Goal: Task Accomplishment & Management: Use online tool/utility

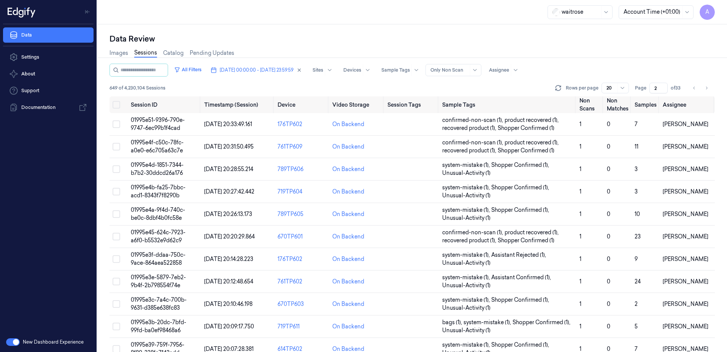
click at [262, 67] on span "[DATE] 00:00:00 - [DATE] 23:59:59" at bounding box center [257, 70] width 74 height 7
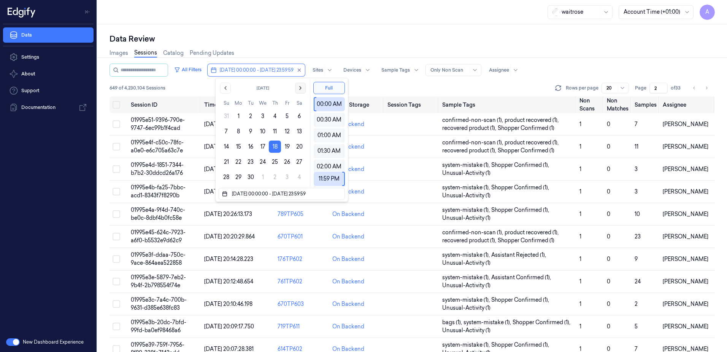
click at [301, 89] on icon "Go to the Next Month" at bounding box center [300, 88] width 6 height 6
click at [296, 116] on button "4" at bounding box center [299, 116] width 12 height 12
type input "[DATE] 00:00:00 - [DATE] 23:59:59"
click at [299, 19] on div "waitrose Account Time (+01:00) A" at bounding box center [412, 12] width 630 height 24
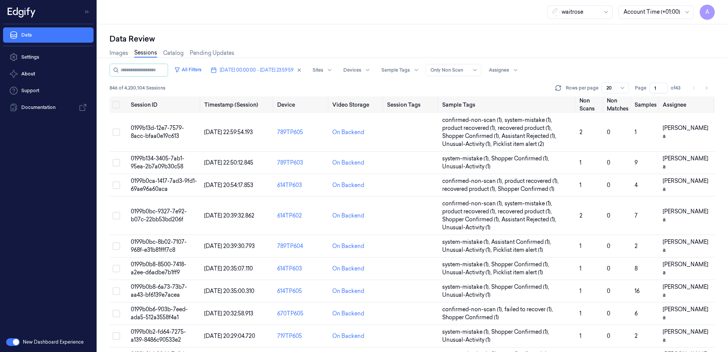
drag, startPoint x: 659, startPoint y: 86, endPoint x: 651, endPoint y: 90, distance: 8.7
click at [651, 90] on input "1" at bounding box center [659, 88] width 18 height 11
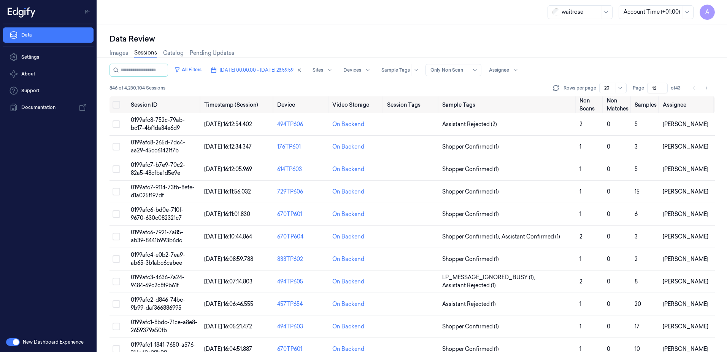
type input "13"
click at [153, 145] on span "0199afc8-265d-7dc4-aa29-45cc61421f7b" at bounding box center [158, 146] width 54 height 15
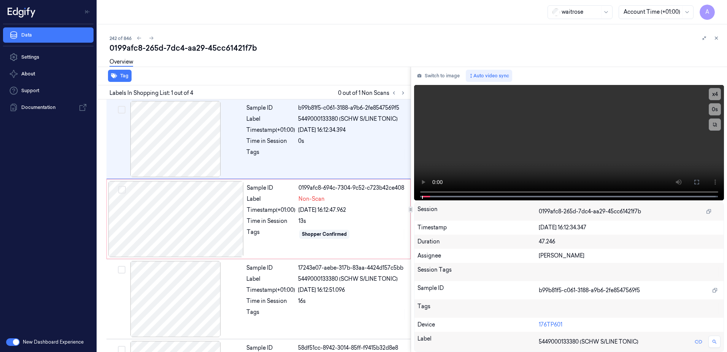
click at [274, 38] on div "242 of 846" at bounding box center [416, 37] width 612 height 9
click at [402, 93] on icon at bounding box center [403, 92] width 5 height 5
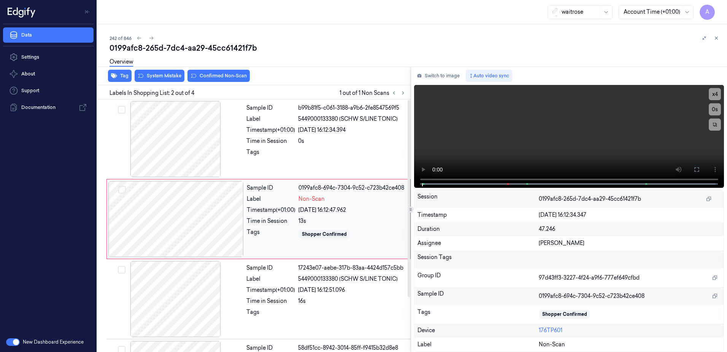
click at [232, 216] on div at bounding box center [175, 219] width 135 height 76
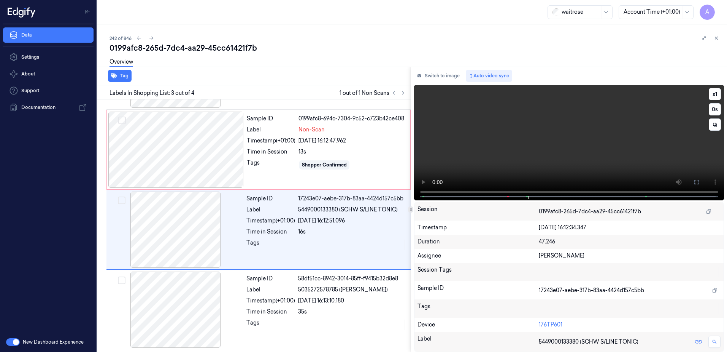
scroll to position [70, 0]
click at [537, 153] on video at bounding box center [569, 142] width 310 height 115
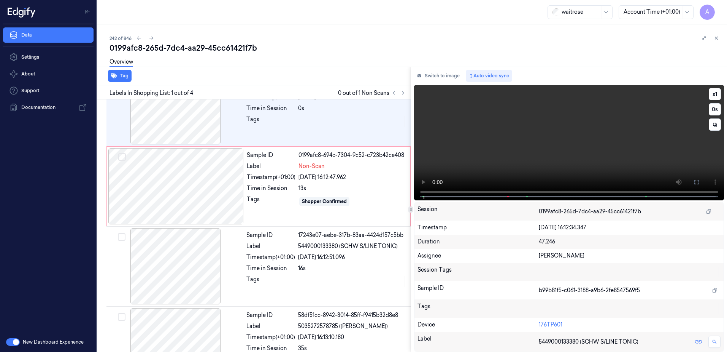
scroll to position [0, 0]
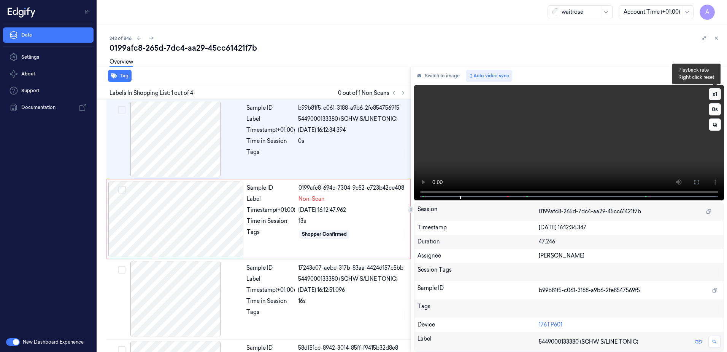
click at [714, 94] on button "x 1" at bounding box center [715, 94] width 12 height 12
click at [714, 94] on button "x 2" at bounding box center [715, 94] width 12 height 12
click at [567, 134] on video at bounding box center [569, 142] width 310 height 115
click at [271, 233] on div "Tags" at bounding box center [271, 234] width 49 height 12
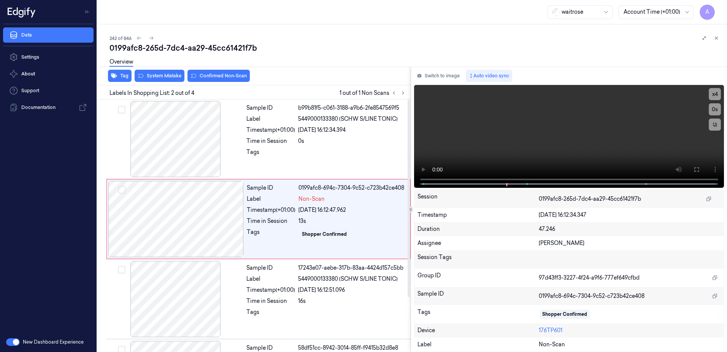
click at [164, 82] on div "Tag System Mistake Confirmed Non-Scan" at bounding box center [252, 76] width 317 height 19
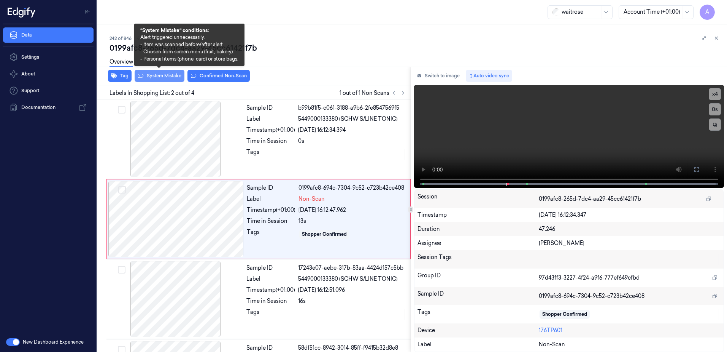
click at [163, 81] on button "System Mistake" at bounding box center [160, 76] width 50 height 12
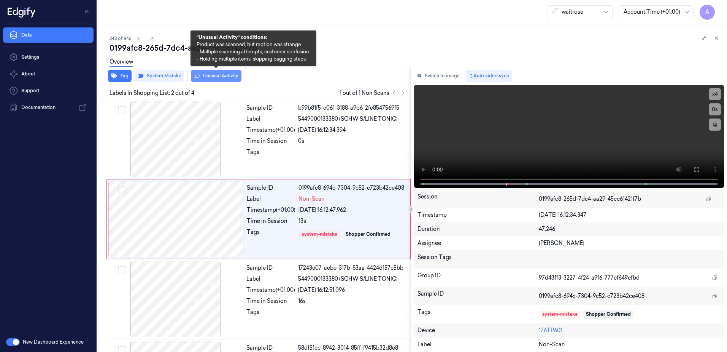
click at [222, 80] on button "Unusual Activity" at bounding box center [216, 76] width 51 height 12
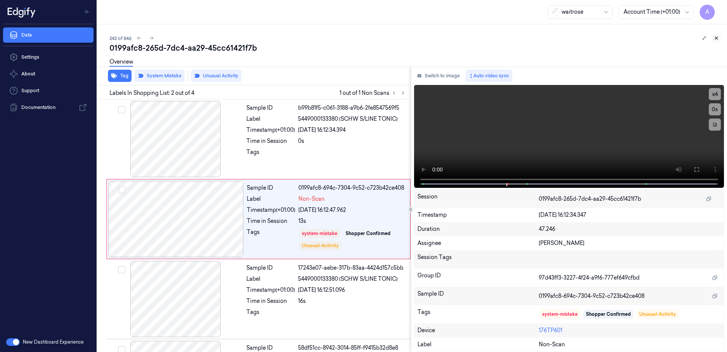
click at [715, 37] on icon at bounding box center [716, 37] width 5 height 5
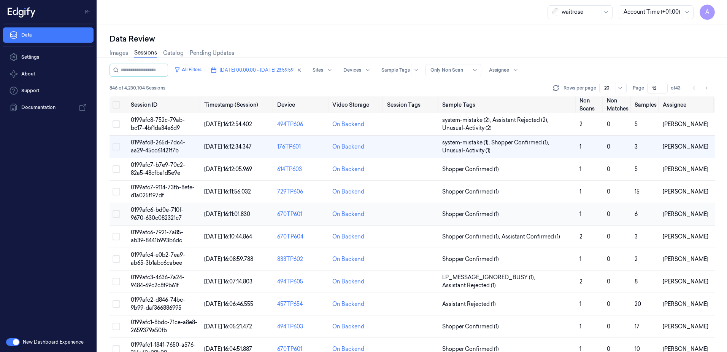
click at [164, 215] on span "0199afc6-bd0e-710f-9670-630c082321c7" at bounding box center [157, 213] width 53 height 15
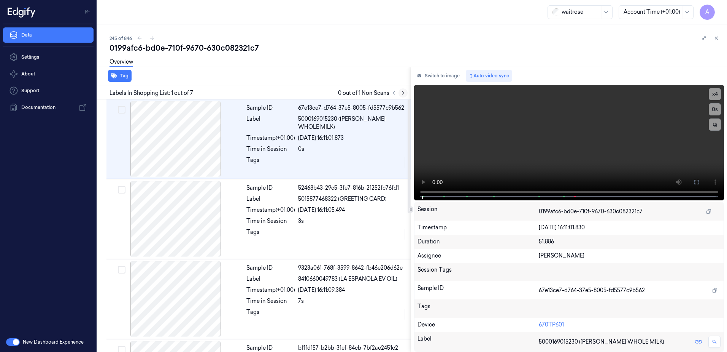
click at [401, 94] on icon at bounding box center [403, 92] width 5 height 5
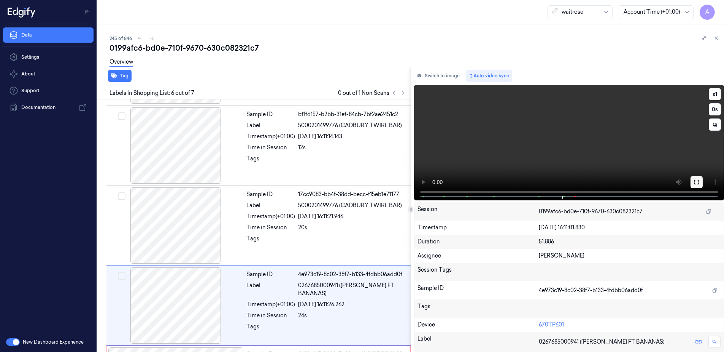
scroll to position [309, 0]
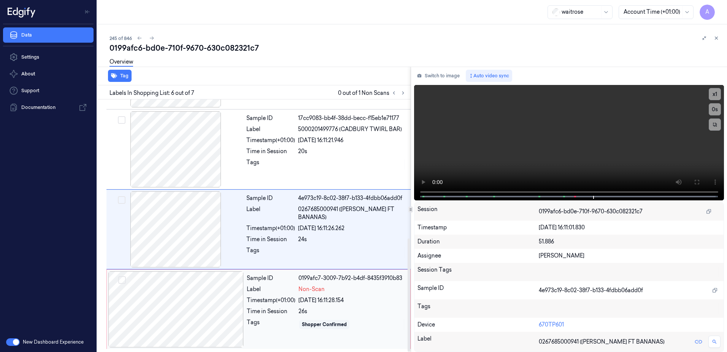
click at [283, 319] on div "Tags" at bounding box center [271, 324] width 49 height 12
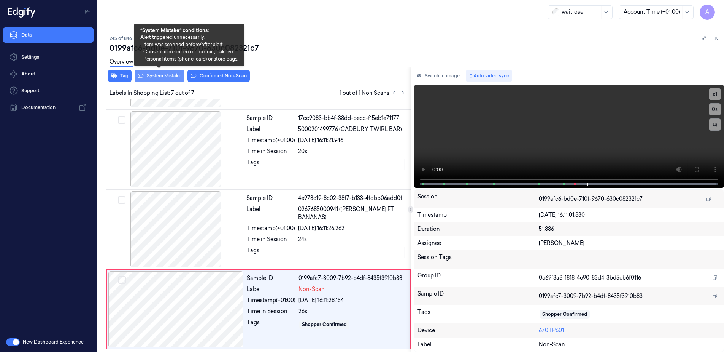
click at [154, 75] on button "System Mistake" at bounding box center [160, 76] width 50 height 12
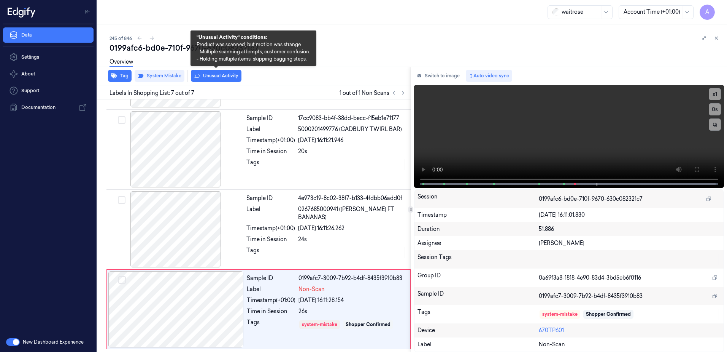
click at [219, 79] on button "Unusual Activity" at bounding box center [216, 76] width 51 height 12
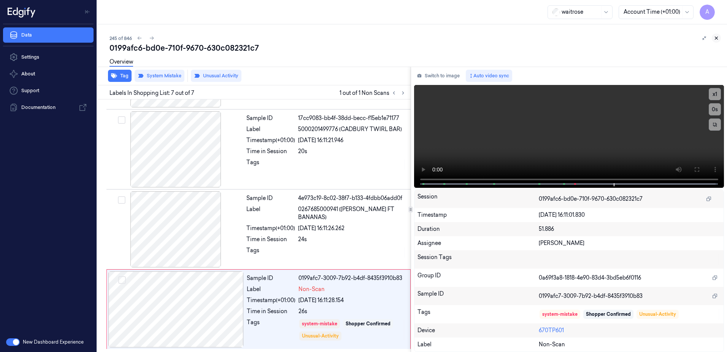
click at [719, 37] on icon at bounding box center [716, 37] width 5 height 5
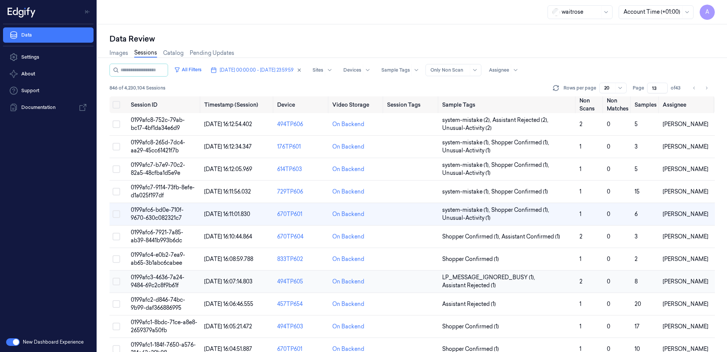
click at [165, 276] on span "0199afc3-4636-7a24-9484-69c2c8f9b61f" at bounding box center [158, 281] width 54 height 15
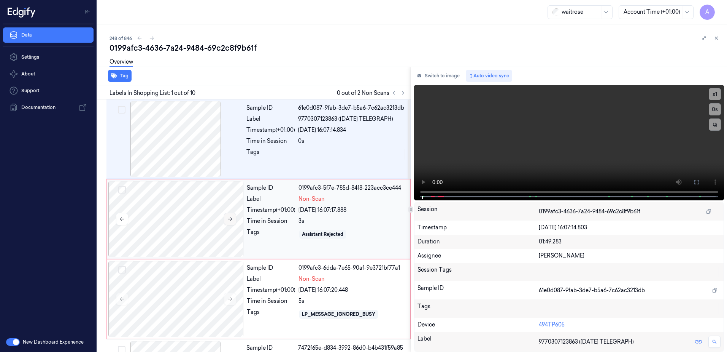
click at [230, 221] on icon at bounding box center [229, 218] width 5 height 5
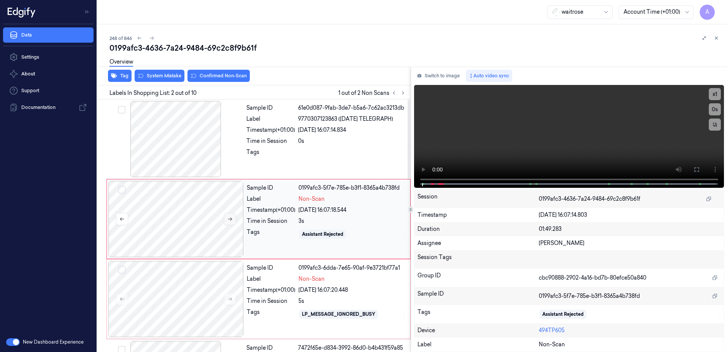
click at [229, 219] on icon at bounding box center [229, 218] width 5 height 5
click at [227, 220] on icon at bounding box center [229, 218] width 5 height 5
click at [229, 217] on icon at bounding box center [229, 218] width 5 height 5
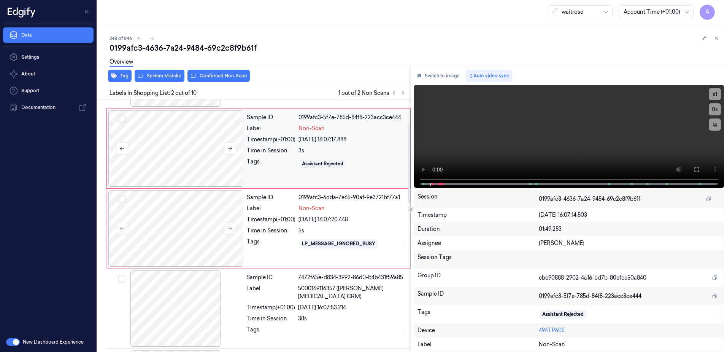
scroll to position [76, 0]
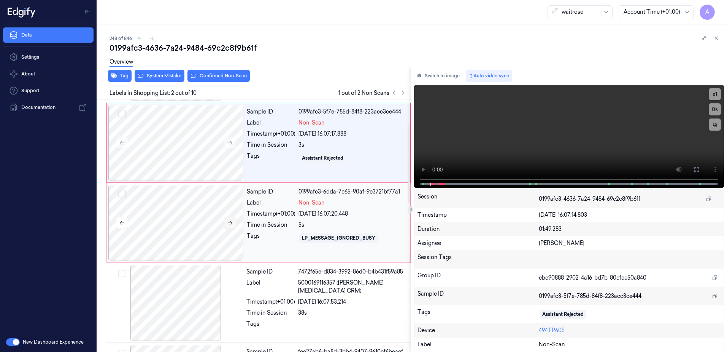
click at [231, 224] on icon at bounding box center [229, 222] width 5 height 5
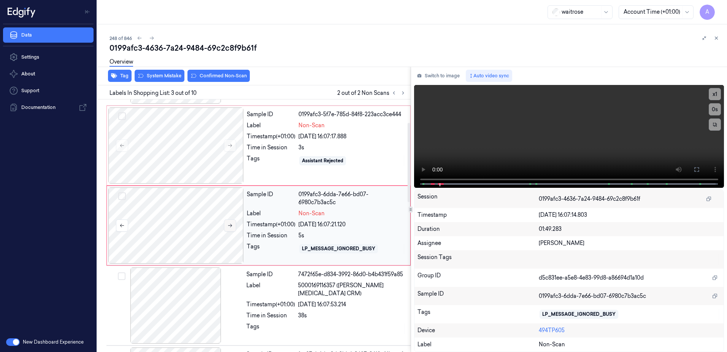
click at [230, 227] on icon at bounding box center [229, 225] width 5 height 5
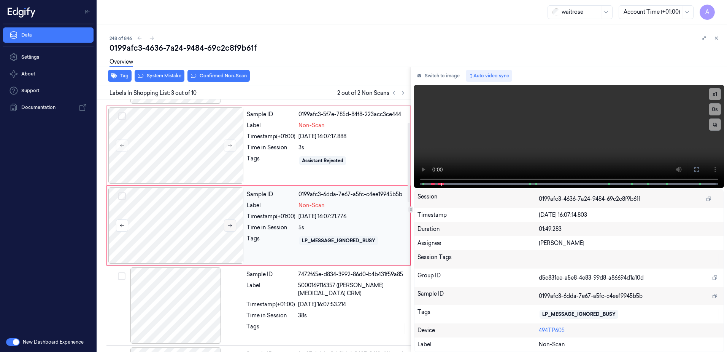
click at [230, 228] on button at bounding box center [230, 225] width 12 height 12
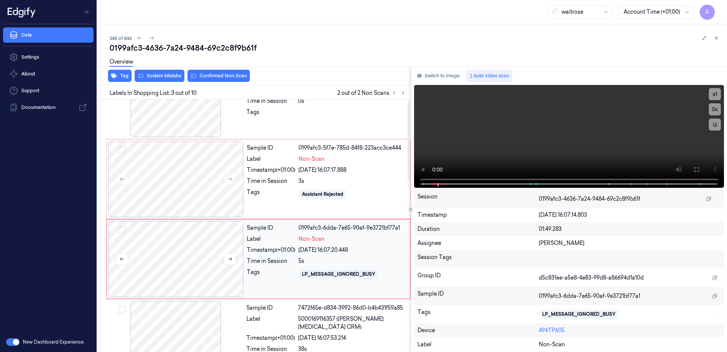
scroll to position [0, 0]
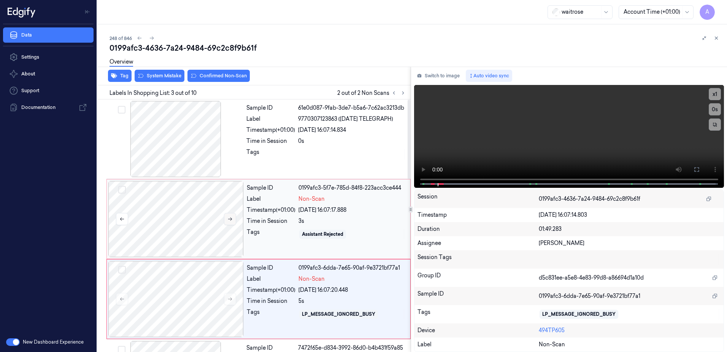
click at [231, 218] on icon at bounding box center [229, 218] width 5 height 5
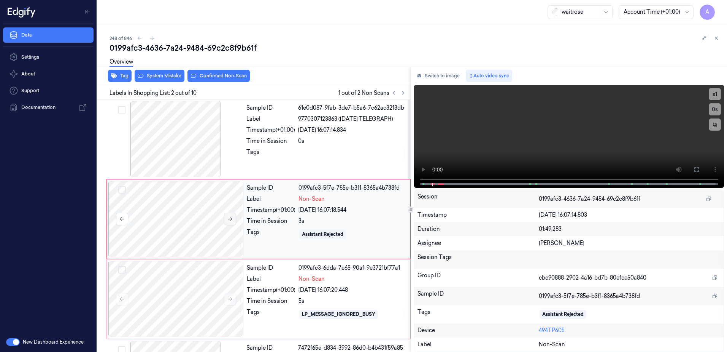
click at [231, 218] on icon at bounding box center [229, 218] width 5 height 5
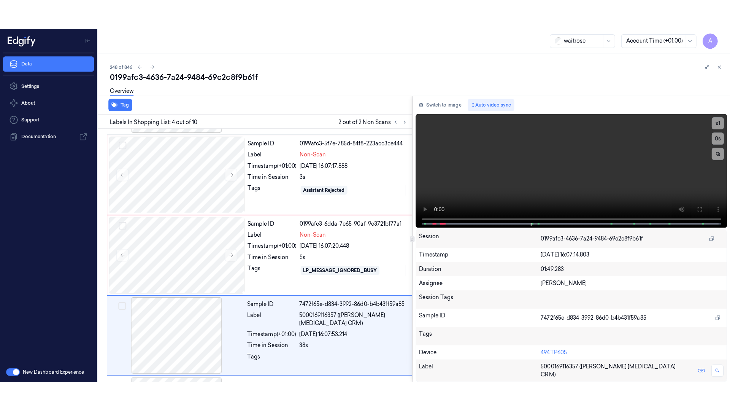
scroll to position [153, 0]
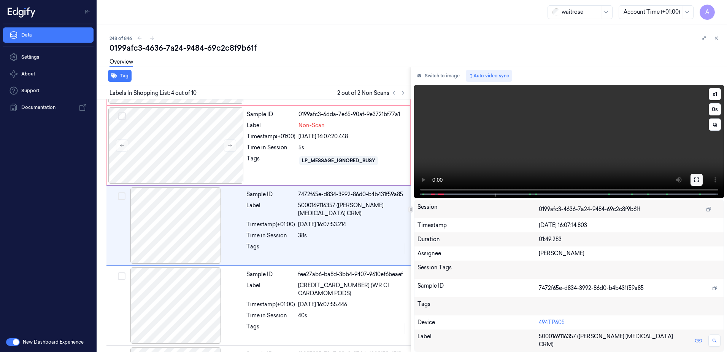
click at [699, 179] on icon at bounding box center [697, 180] width 6 height 6
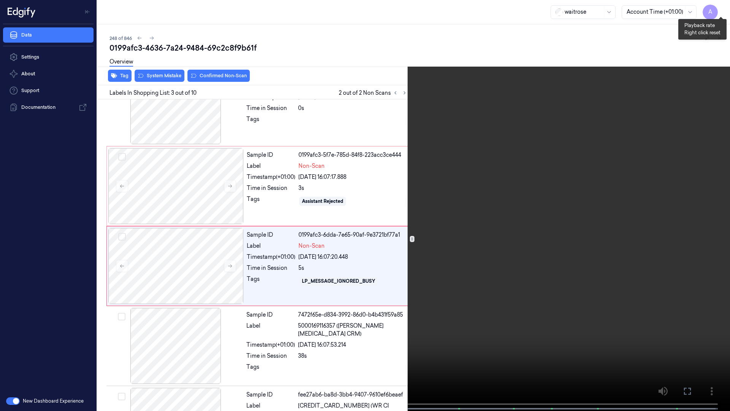
scroll to position [44, 0]
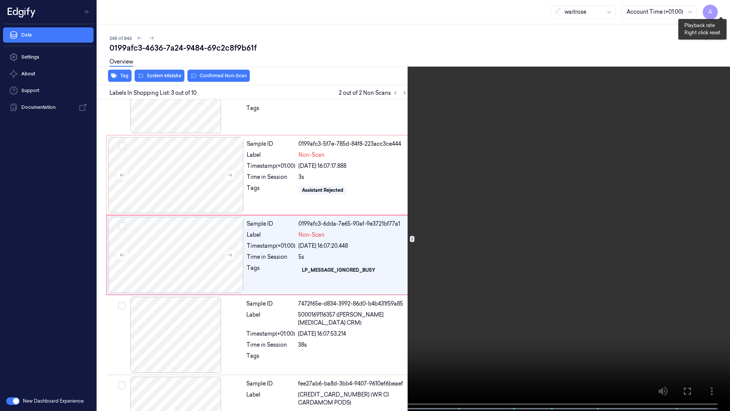
click at [720, 6] on button "x 1" at bounding box center [721, 9] width 12 height 12
click at [721, 10] on button "x 2" at bounding box center [721, 9] width 12 height 12
click at [472, 126] on video at bounding box center [365, 206] width 730 height 412
click at [396, 266] on video at bounding box center [365, 206] width 730 height 412
click at [440, 226] on video at bounding box center [365, 206] width 730 height 412
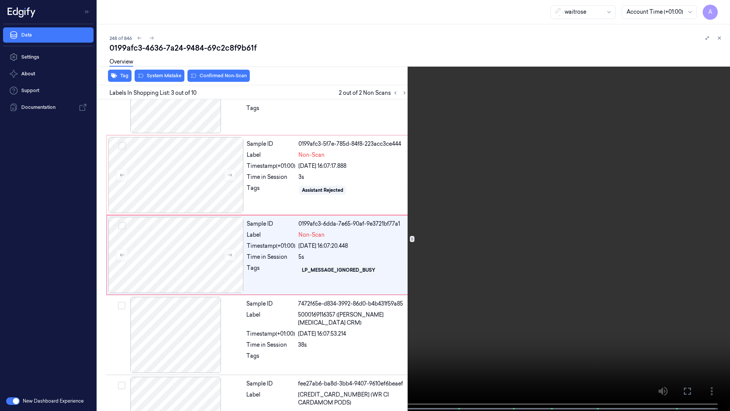
click at [440, 226] on video at bounding box center [365, 206] width 730 height 412
click at [399, 194] on video at bounding box center [365, 206] width 730 height 412
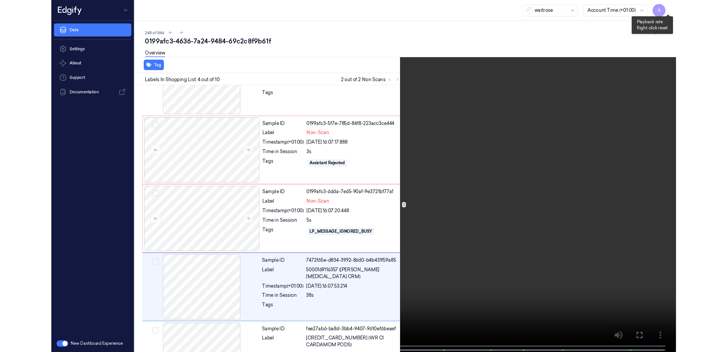
scroll to position [124, 0]
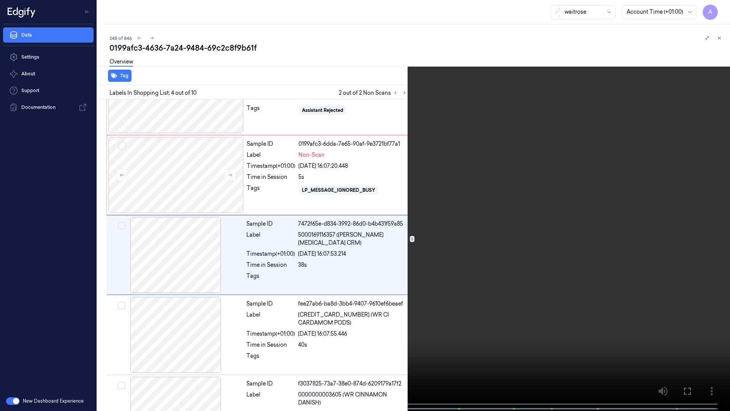
click at [0, 0] on icon at bounding box center [0, 0] width 0 height 0
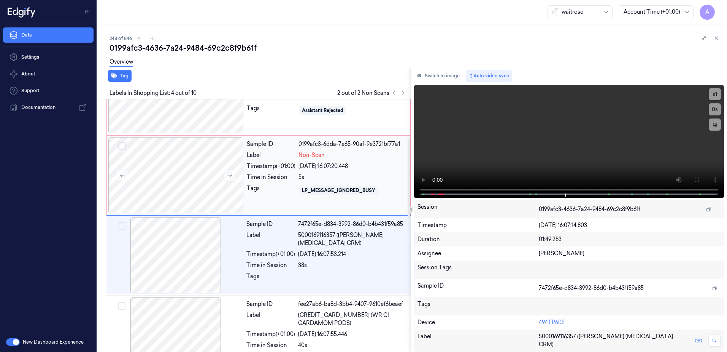
click at [270, 192] on div "Tags" at bounding box center [271, 190] width 49 height 12
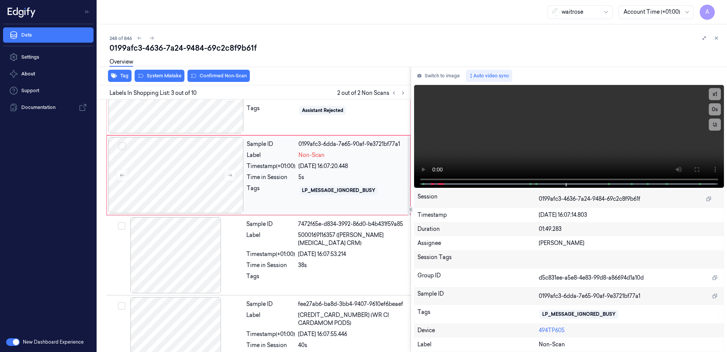
scroll to position [73, 0]
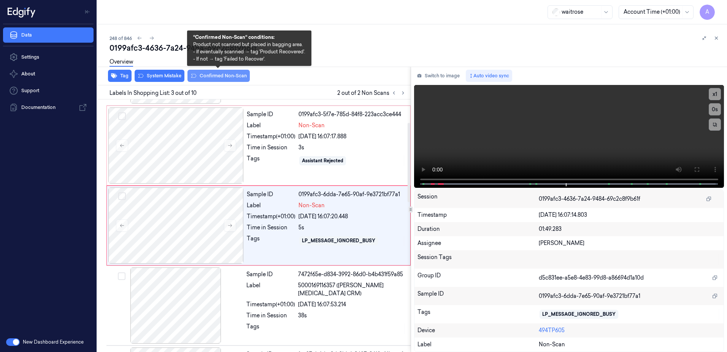
click at [209, 79] on button "Confirmed Non-Scan" at bounding box center [219, 76] width 62 height 12
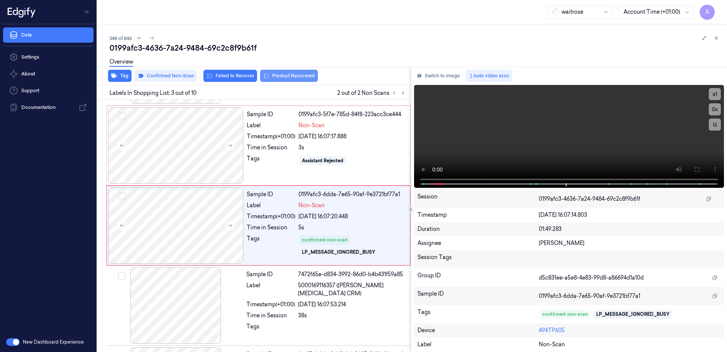
click at [274, 80] on button "Product Recovered" at bounding box center [289, 76] width 58 height 12
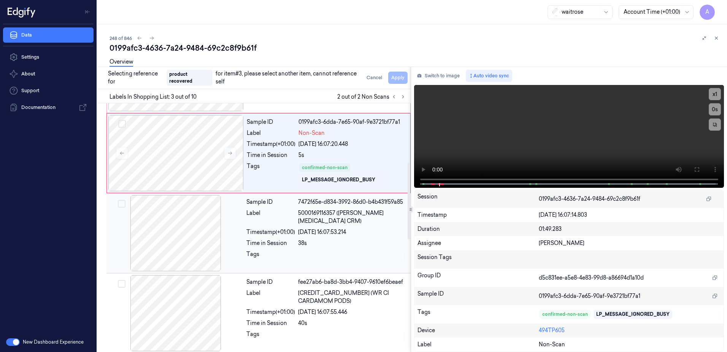
scroll to position [264, 0]
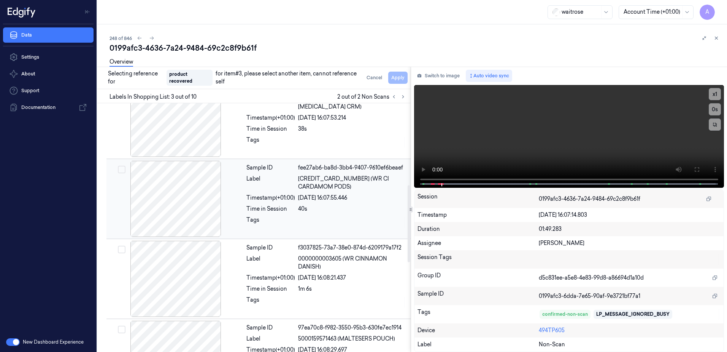
click at [274, 208] on div "Time in Session" at bounding box center [271, 209] width 49 height 8
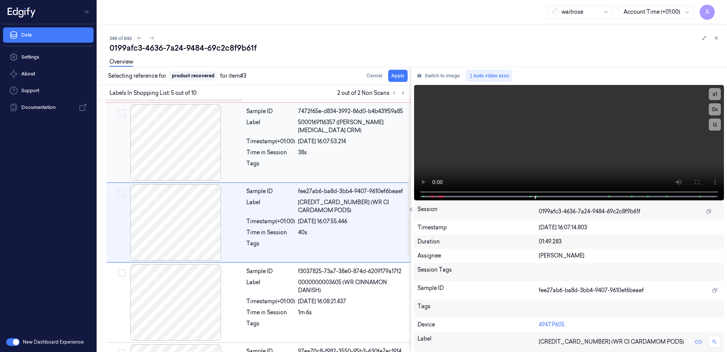
scroll to position [233, 0]
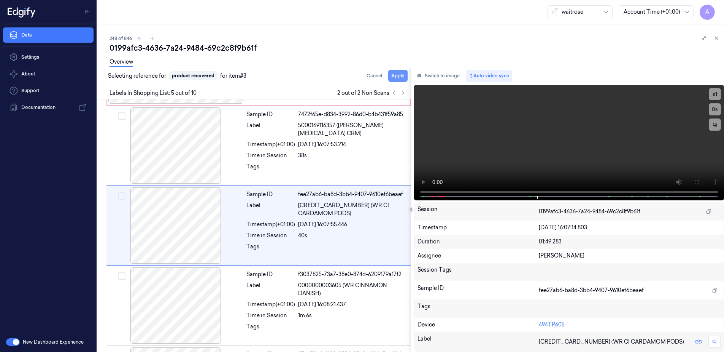
click at [400, 77] on button "Apply" at bounding box center [397, 76] width 19 height 12
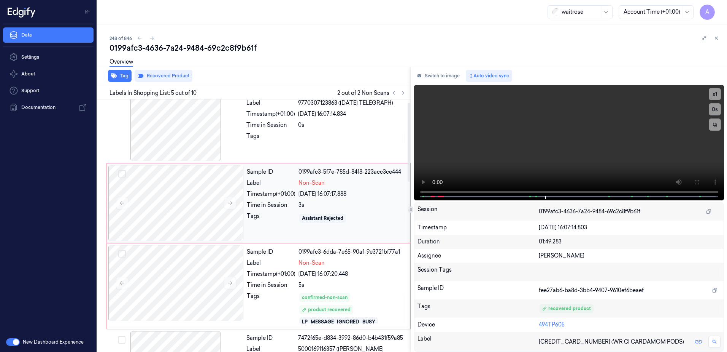
scroll to position [6, 0]
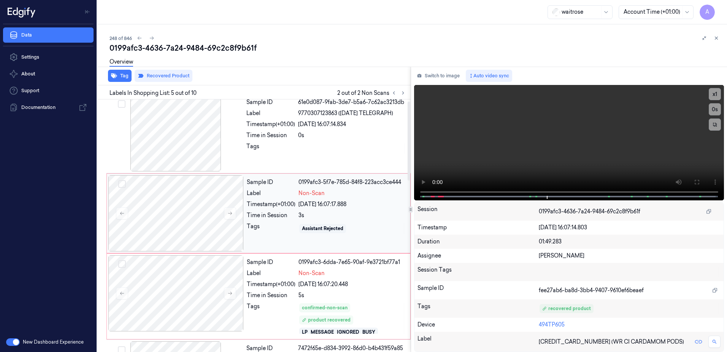
click at [273, 220] on div "Sample ID 0199afc3-5f7e-785d-84f8-223acc3ce444 Label Non-Scan Timestamp (+01:00…" at bounding box center [326, 213] width 165 height 76
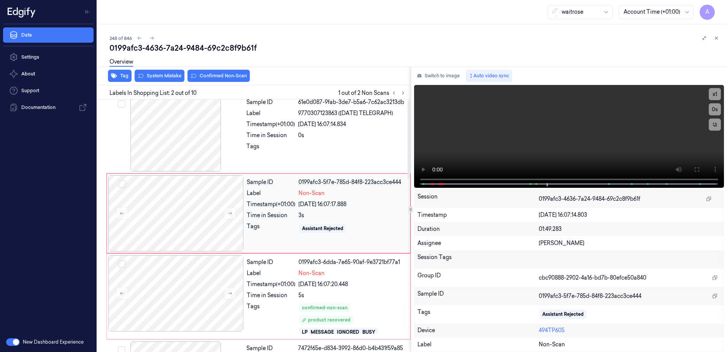
scroll to position [0, 0]
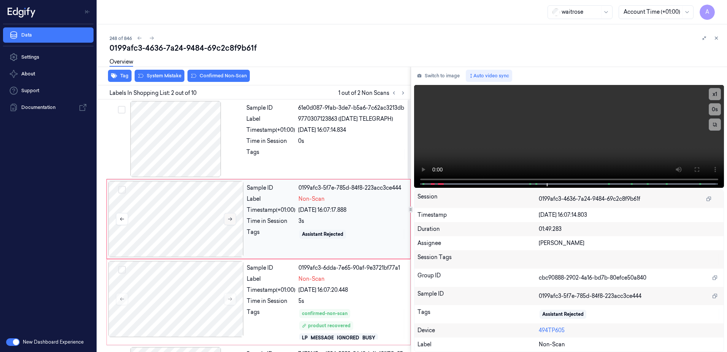
click at [228, 220] on icon at bounding box center [229, 218] width 5 height 5
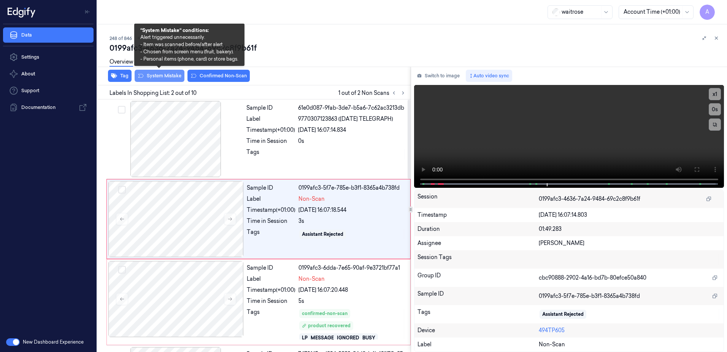
click at [169, 78] on button "System Mistake" at bounding box center [160, 76] width 50 height 12
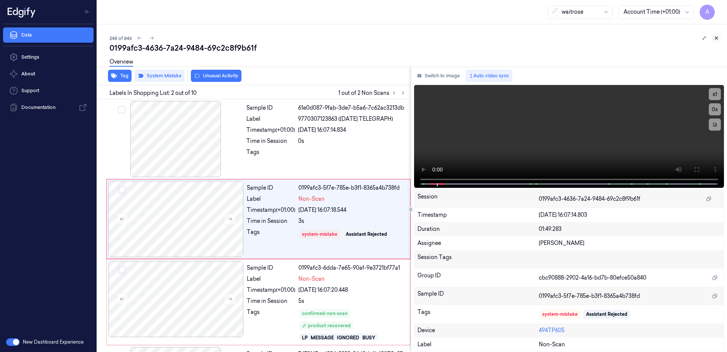
click at [719, 37] on button at bounding box center [716, 37] width 9 height 9
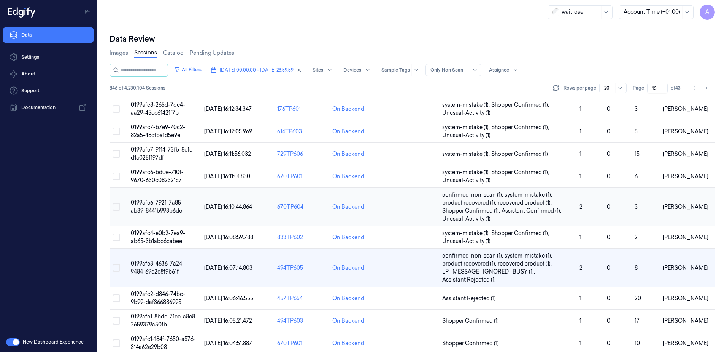
scroll to position [114, 0]
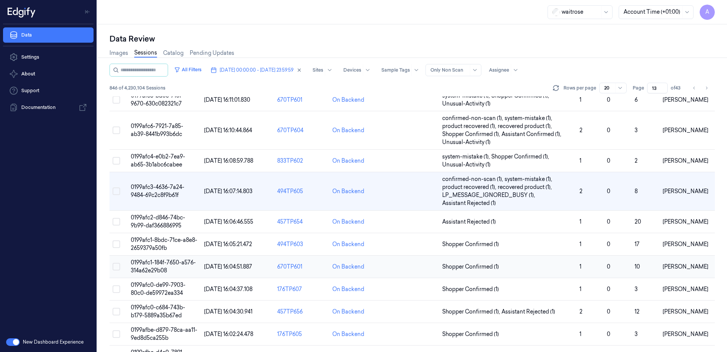
click at [150, 264] on span "0199afc1-184f-7650-a576-314a62e29b08" at bounding box center [163, 266] width 65 height 15
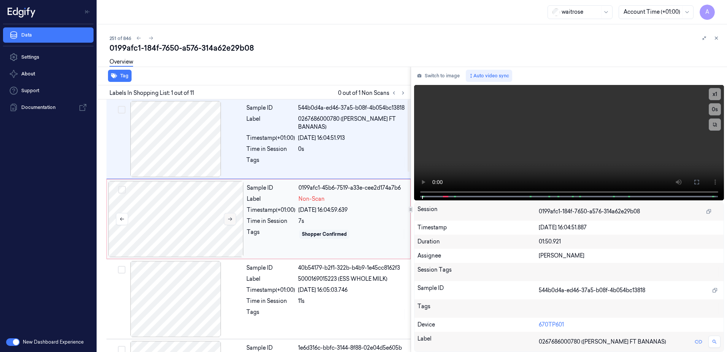
click at [229, 216] on icon at bounding box center [229, 218] width 5 height 5
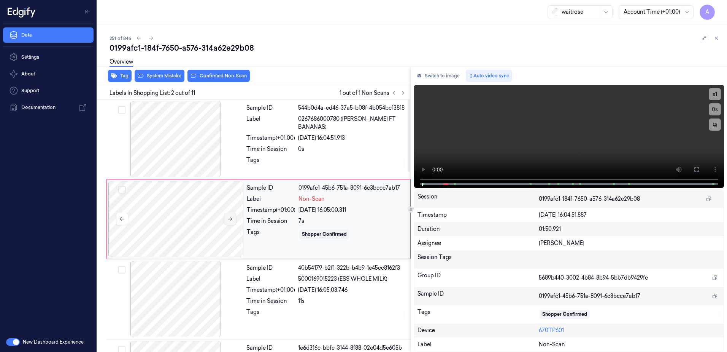
click at [230, 219] on icon at bounding box center [230, 218] width 4 height 3
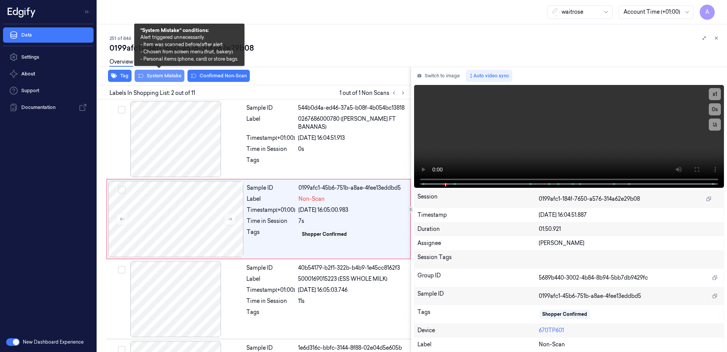
click at [158, 80] on button "System Mistake" at bounding box center [160, 76] width 50 height 12
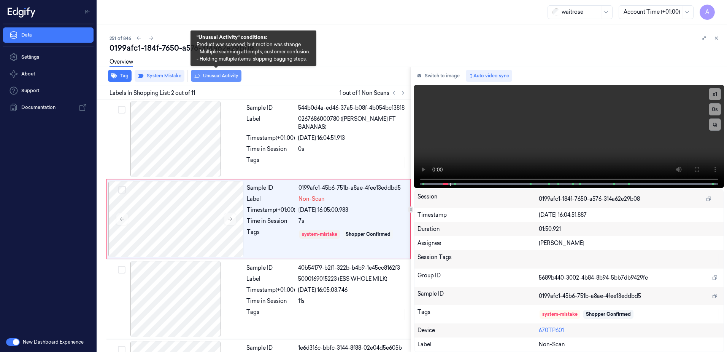
click at [211, 80] on button "Unusual Activity" at bounding box center [216, 76] width 51 height 12
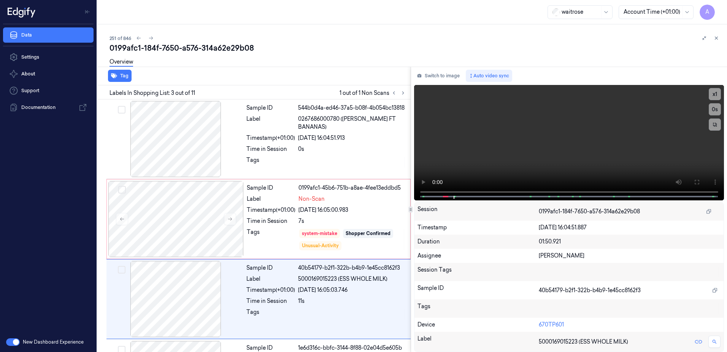
scroll to position [73, 0]
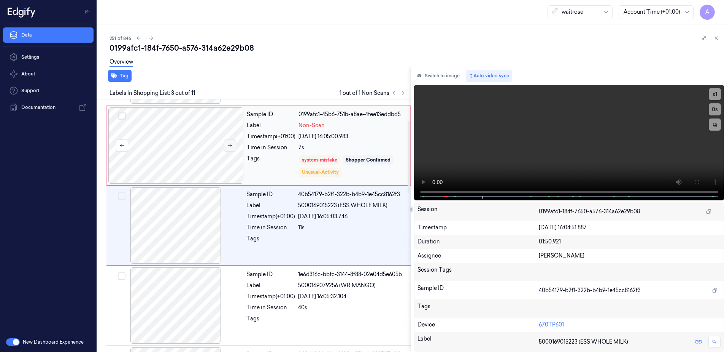
click at [230, 144] on icon at bounding box center [229, 145] width 5 height 5
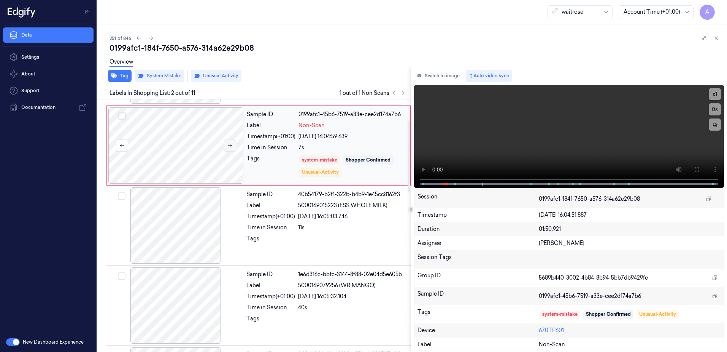
scroll to position [0, 0]
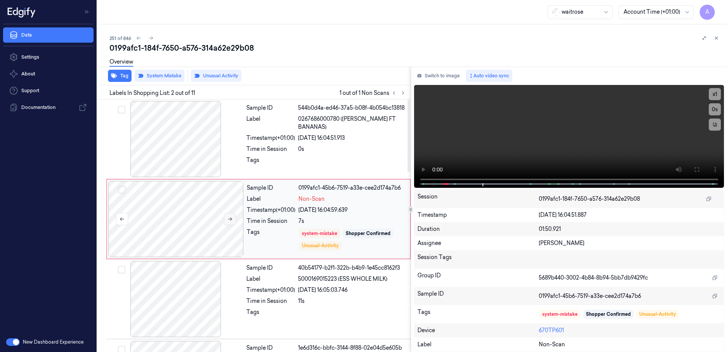
click at [233, 222] on button at bounding box center [230, 219] width 12 height 12
click at [714, 39] on icon at bounding box center [716, 37] width 5 height 5
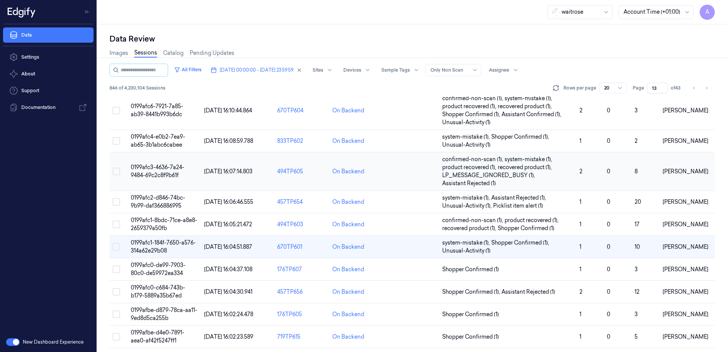
scroll to position [152, 0]
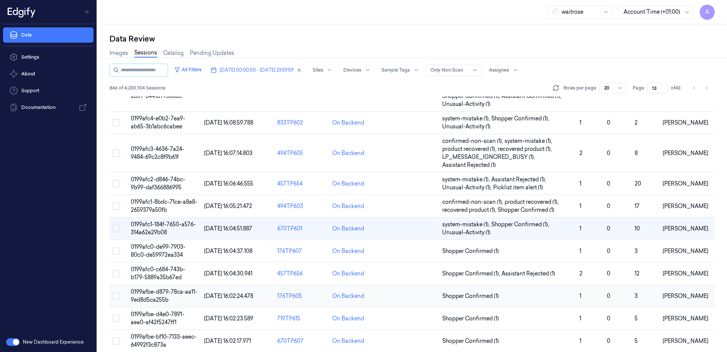
click at [155, 291] on span "0199afbe-d879-78ca-aa11-9ed8d5ca255b" at bounding box center [164, 295] width 67 height 15
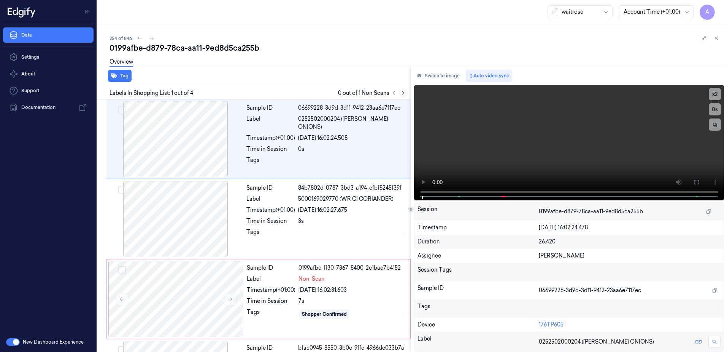
click at [401, 91] on icon at bounding box center [403, 92] width 5 height 5
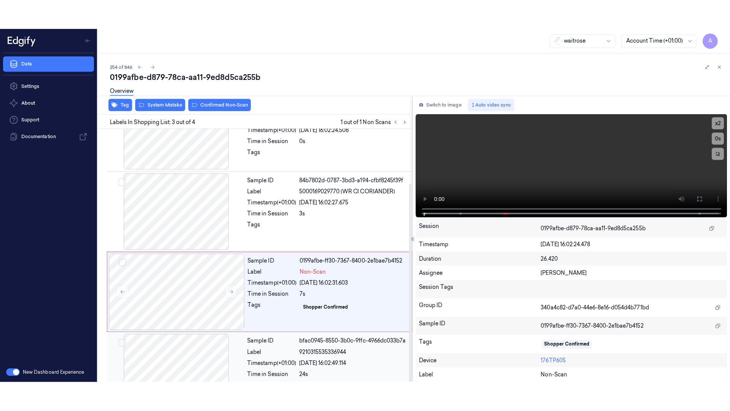
scroll to position [70, 0]
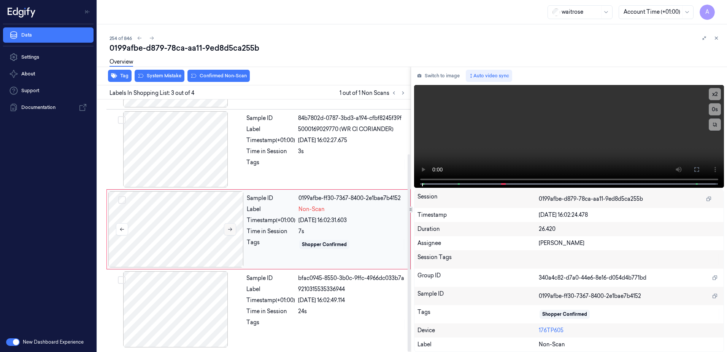
click at [229, 227] on icon at bounding box center [229, 228] width 5 height 5
click at [233, 231] on button at bounding box center [230, 229] width 12 height 12
click at [228, 226] on button at bounding box center [230, 229] width 12 height 12
click at [691, 166] on button at bounding box center [697, 169] width 12 height 12
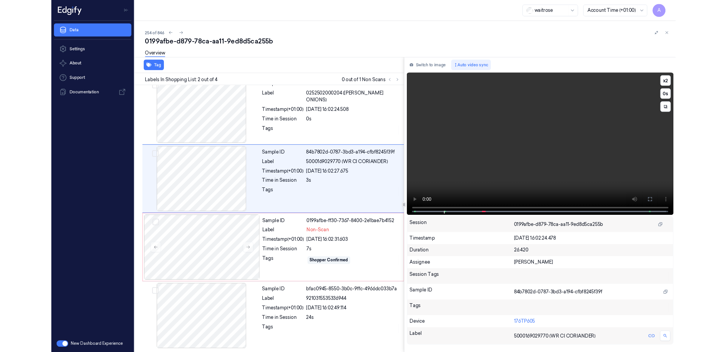
scroll to position [0, 0]
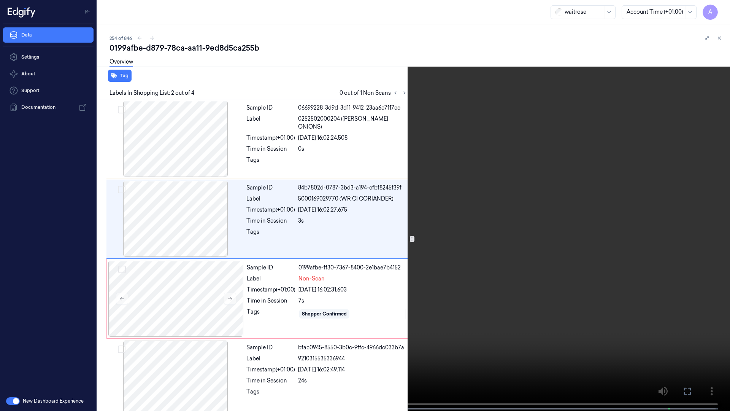
click at [0, 0] on button at bounding box center [0, 0] width 0 height 0
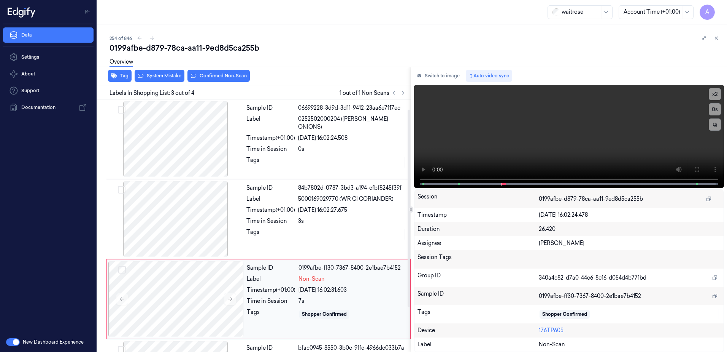
scroll to position [70, 0]
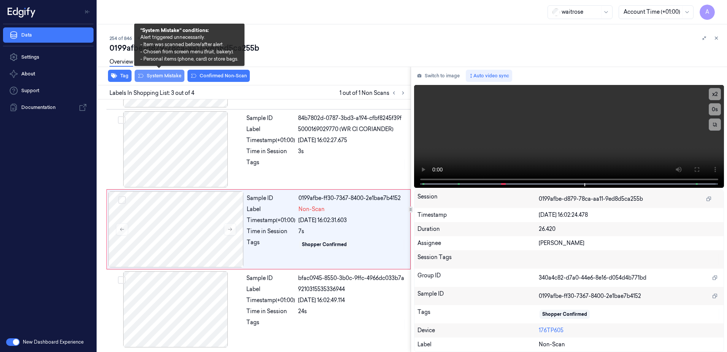
click at [153, 79] on button "System Mistake" at bounding box center [160, 76] width 50 height 12
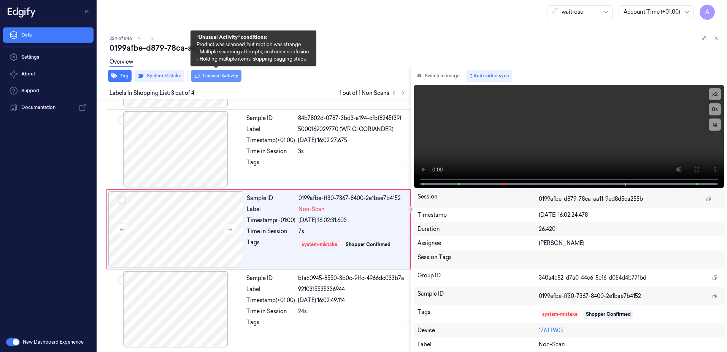
click at [211, 78] on button "Unusual Activity" at bounding box center [216, 76] width 51 height 12
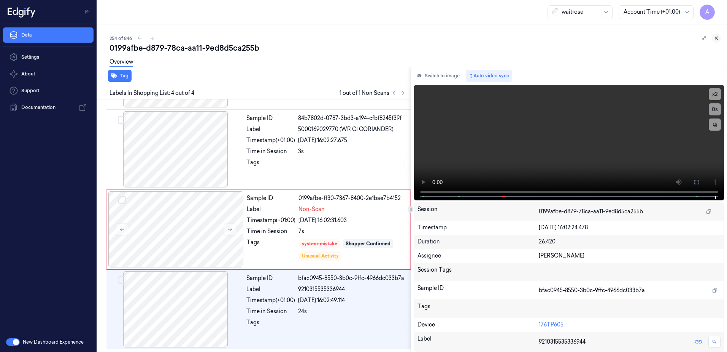
click at [717, 39] on icon at bounding box center [716, 37] width 5 height 5
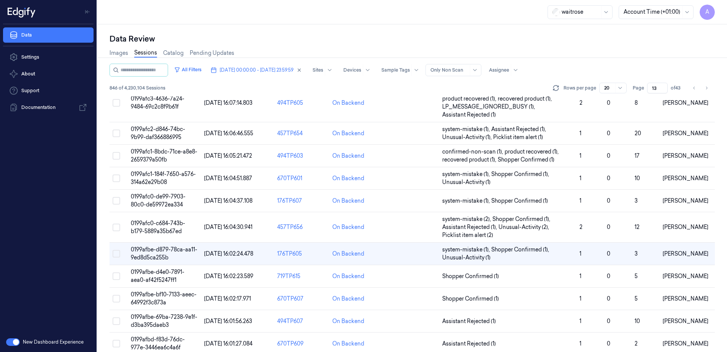
scroll to position [228, 0]
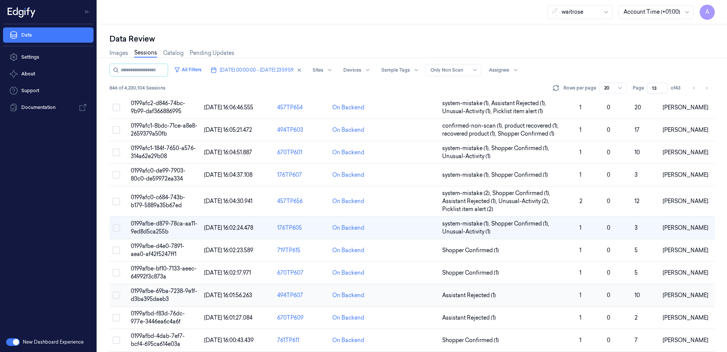
click at [158, 294] on td "0199afbe-69ba-7238-9e1f-d3ba395daeb3" at bounding box center [164, 295] width 73 height 22
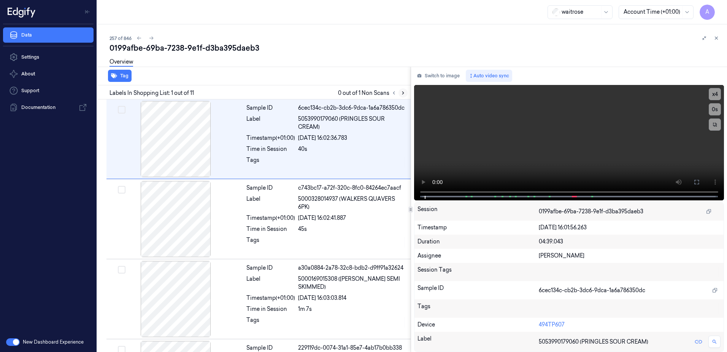
click at [403, 94] on icon at bounding box center [403, 93] width 2 height 3
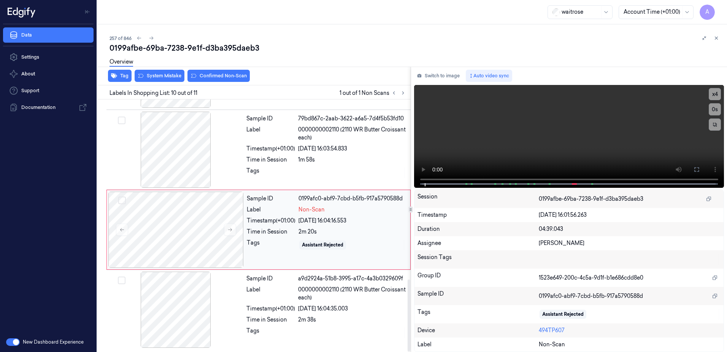
scroll to position [629, 0]
click at [229, 231] on icon at bounding box center [229, 228] width 5 height 5
click at [227, 229] on button at bounding box center [230, 229] width 12 height 12
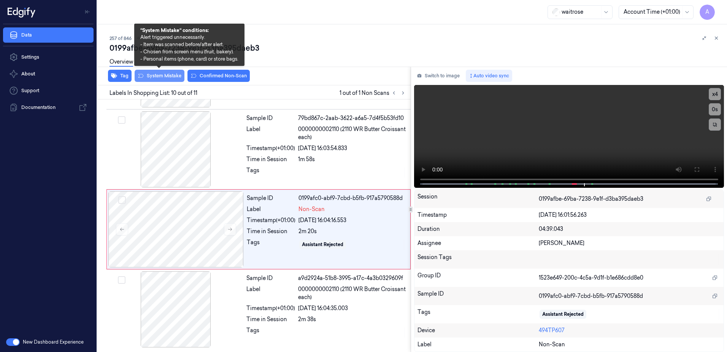
click at [157, 80] on button "System Mistake" at bounding box center [160, 76] width 50 height 12
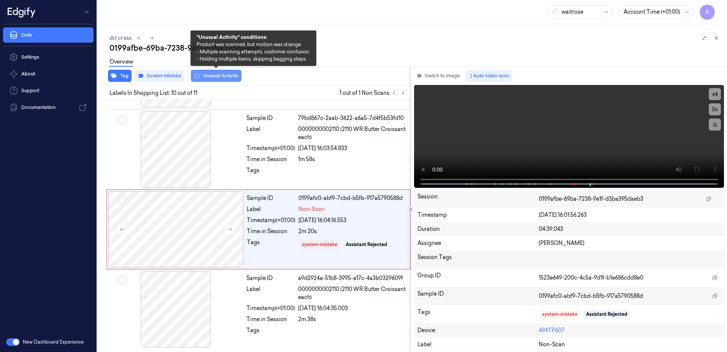
click at [208, 81] on div "Tag System Mistake Unusual Activity" at bounding box center [252, 76] width 317 height 19
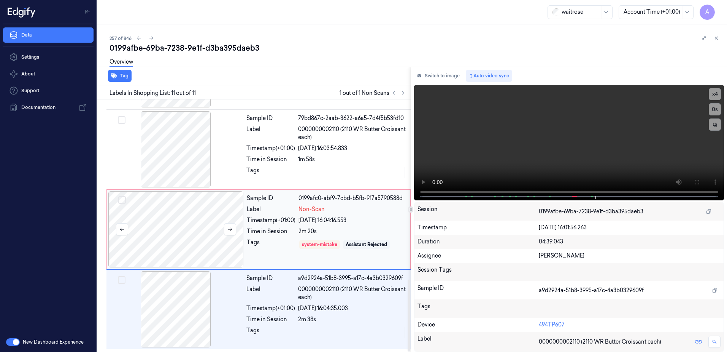
click at [214, 249] on div at bounding box center [175, 229] width 135 height 76
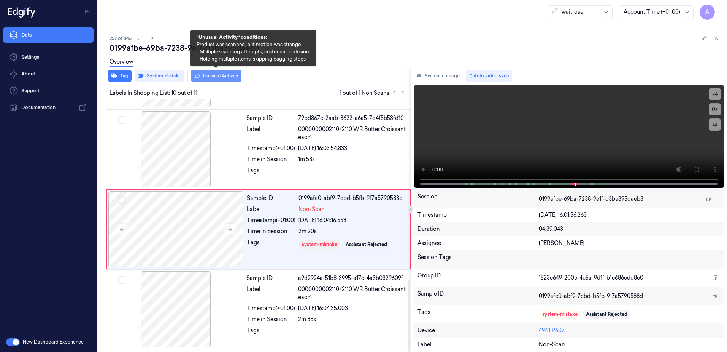
click at [209, 78] on button "Unusual Activity" at bounding box center [216, 76] width 51 height 12
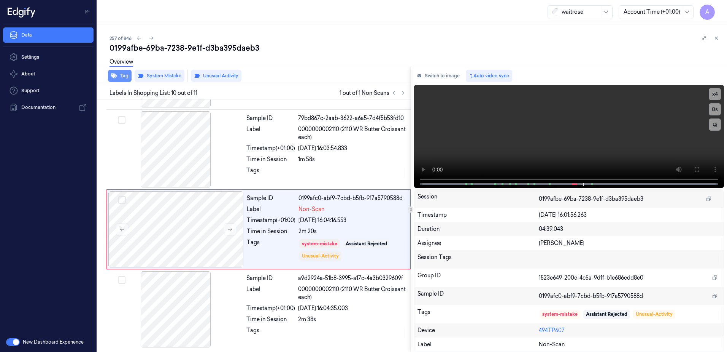
click at [124, 78] on button "Tag" at bounding box center [120, 76] width 24 height 12
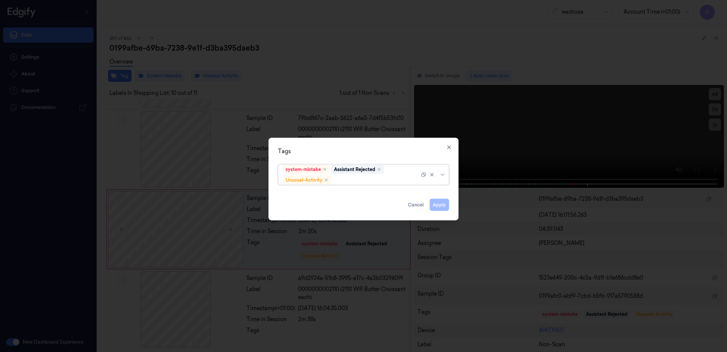
click at [356, 178] on div at bounding box center [376, 180] width 87 height 8
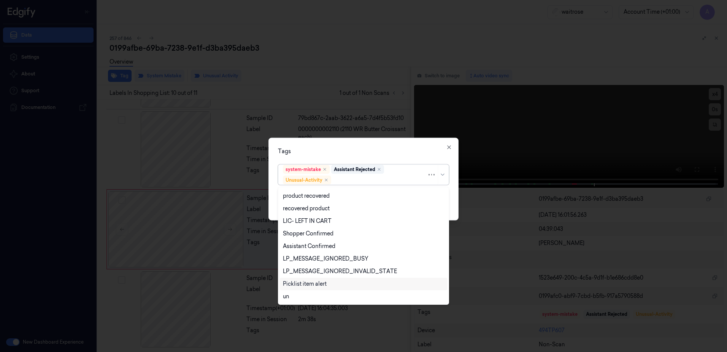
click at [313, 285] on div "Picklist item alert" at bounding box center [305, 284] width 44 height 8
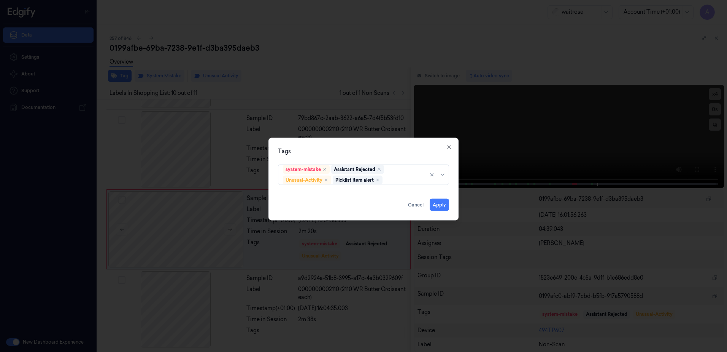
click at [388, 142] on div "Tags system-mistake Assistant Rejected Unusual-Activity Picklist item alert App…" at bounding box center [364, 179] width 190 height 83
click at [438, 202] on button "Apply" at bounding box center [439, 205] width 19 height 12
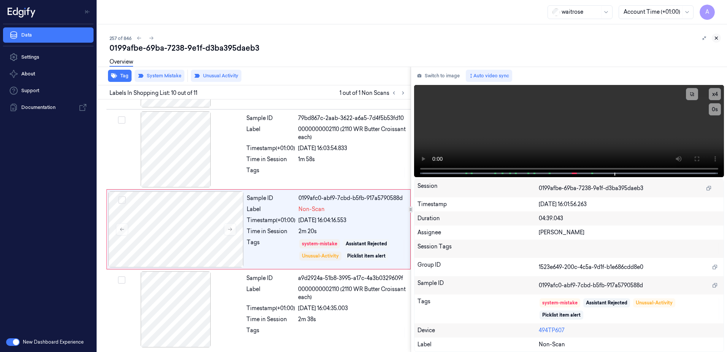
click at [716, 37] on icon at bounding box center [716, 37] width 5 height 5
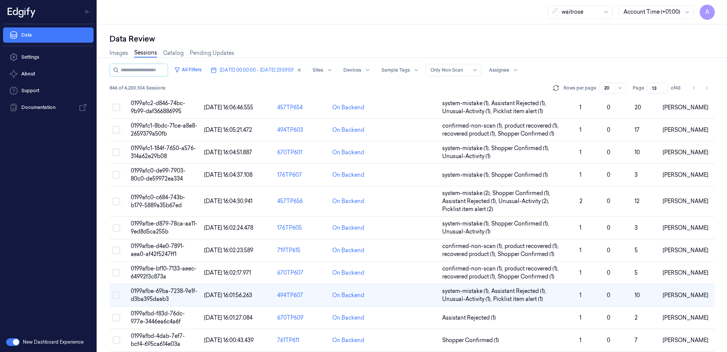
scroll to position [256, 0]
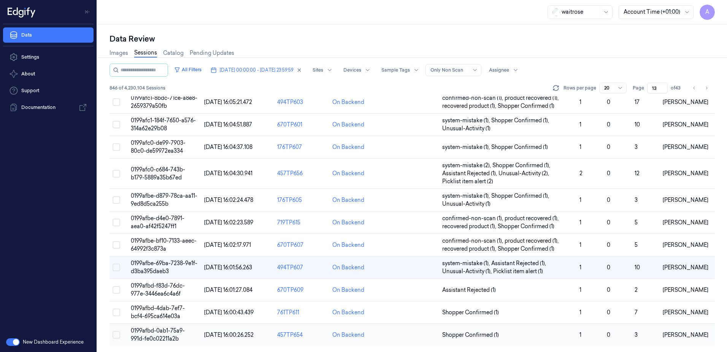
click at [153, 330] on span "0199afbd-0ab1-75a9-991d-fe0c02211a2b" at bounding box center [158, 334] width 54 height 15
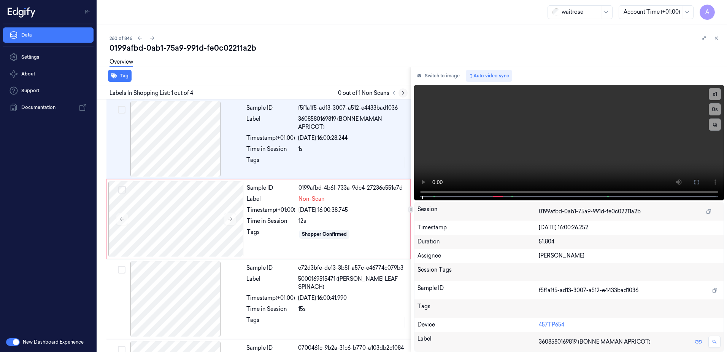
click at [402, 95] on button at bounding box center [403, 92] width 9 height 9
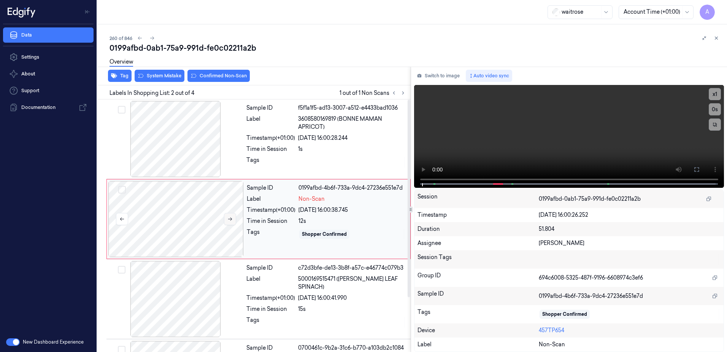
click at [230, 218] on icon at bounding box center [229, 218] width 5 height 5
click at [229, 220] on icon at bounding box center [229, 218] width 5 height 5
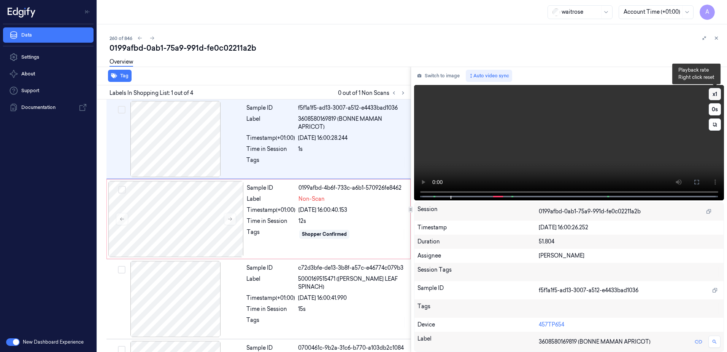
click at [719, 95] on button "x 1" at bounding box center [715, 94] width 12 height 12
click at [573, 146] on video at bounding box center [569, 142] width 310 height 115
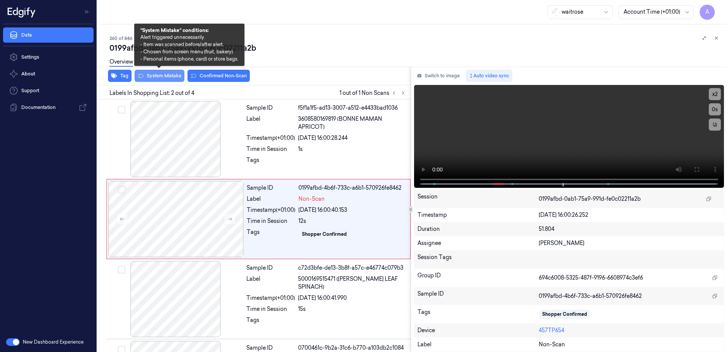
click at [157, 78] on button "System Mistake" at bounding box center [160, 76] width 50 height 12
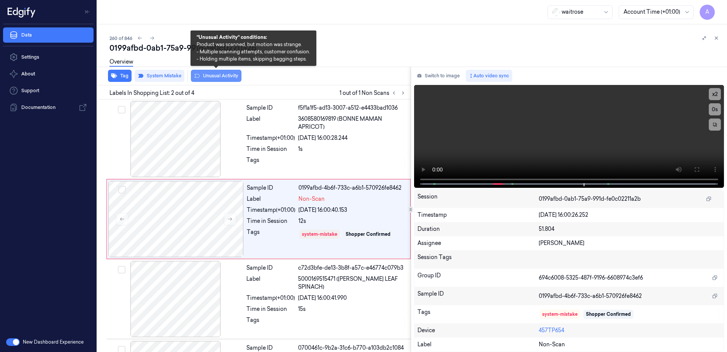
click at [212, 78] on button "Unusual Activity" at bounding box center [216, 76] width 51 height 12
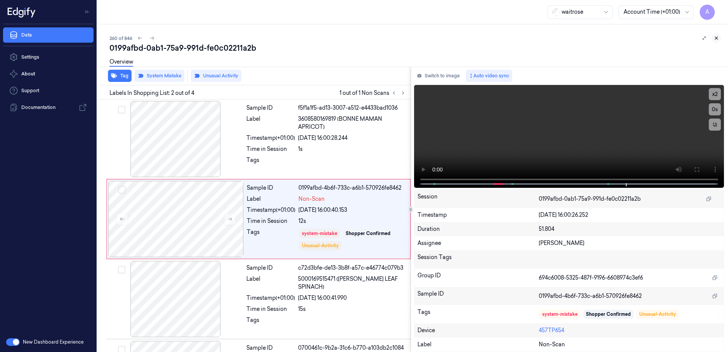
click at [716, 39] on icon at bounding box center [716, 37] width 5 height 5
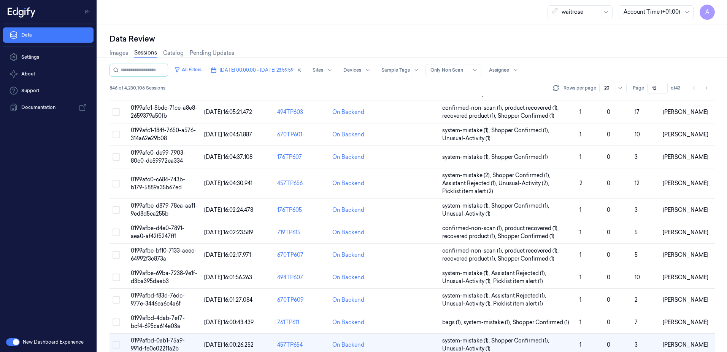
scroll to position [256, 0]
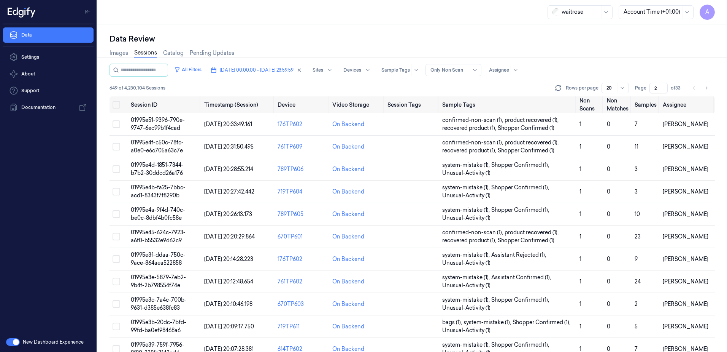
drag, startPoint x: 660, startPoint y: 87, endPoint x: 652, endPoint y: 91, distance: 8.2
click at [652, 91] on input "2" at bounding box center [659, 88] width 18 height 11
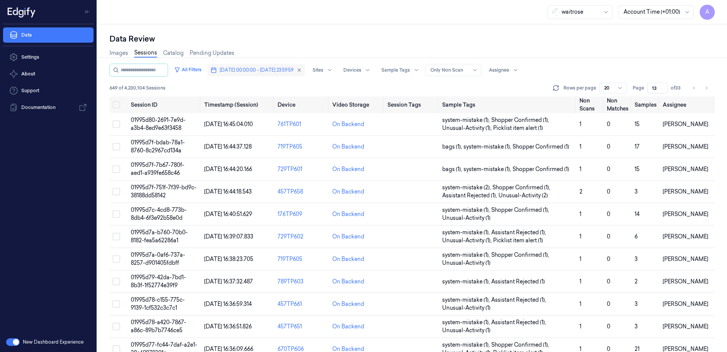
type input "13"
click at [275, 71] on span "[DATE] 00:00:00 - [DATE] 23:59:59" at bounding box center [257, 70] width 74 height 7
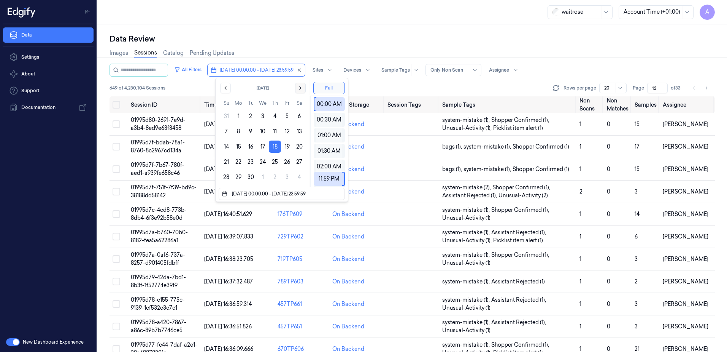
click at [299, 89] on icon "Go to the Next Month" at bounding box center [300, 88] width 6 height 6
click at [296, 116] on button "4" at bounding box center [299, 116] width 12 height 12
type input "[DATE] 00:00:00 - [DATE] 23:59:59"
click at [288, 38] on div "Data Review" at bounding box center [413, 38] width 606 height 11
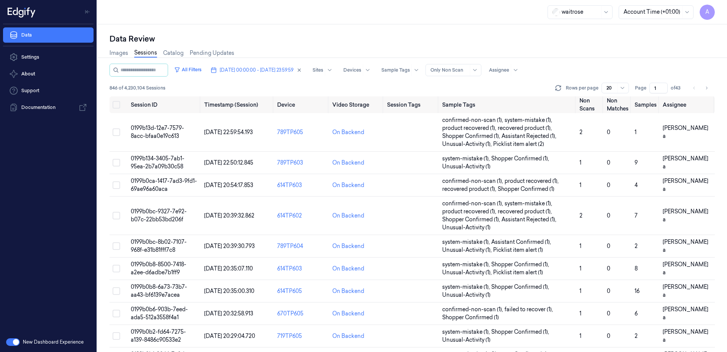
drag, startPoint x: 659, startPoint y: 89, endPoint x: 647, endPoint y: 93, distance: 11.8
click at [647, 93] on div "All Filters 04/10/2025 00:00:00 - 04/10/2025 23:59:59 Sites Devices Sample Tags…" at bounding box center [413, 80] width 606 height 33
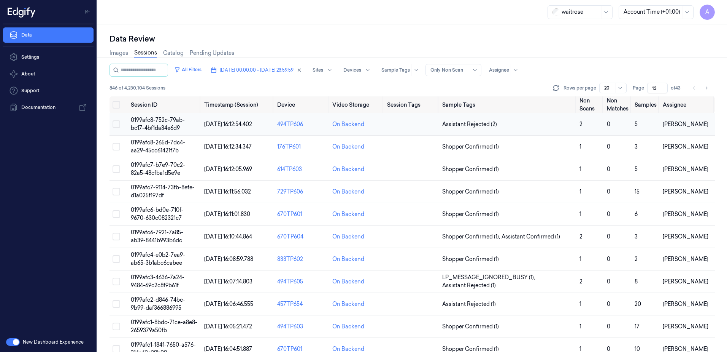
type input "13"
click at [153, 120] on span "0199afc8-752c-79ab-bc17-4bf1da34e6d9" at bounding box center [158, 123] width 54 height 15
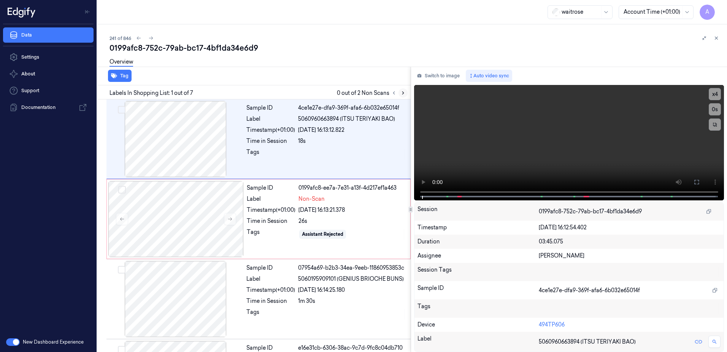
click at [402, 94] on icon at bounding box center [403, 92] width 5 height 5
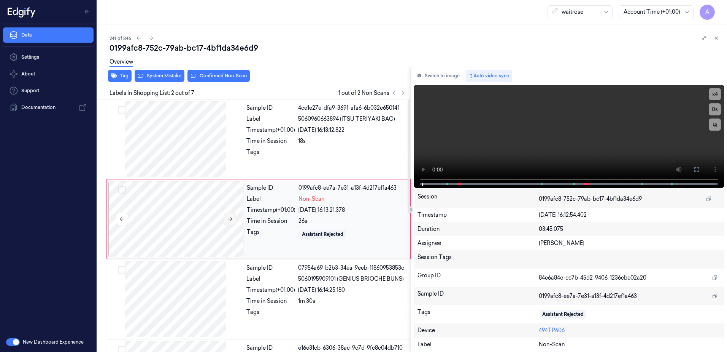
click at [227, 222] on button at bounding box center [230, 219] width 12 height 12
click at [228, 219] on icon at bounding box center [229, 218] width 5 height 5
click at [694, 170] on icon at bounding box center [697, 169] width 6 height 6
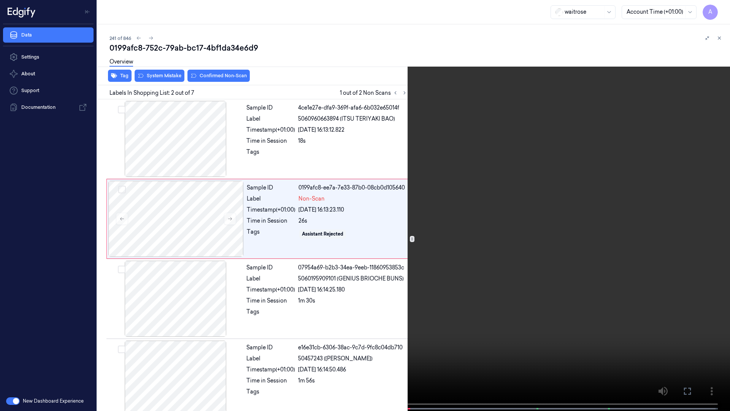
drag, startPoint x: 607, startPoint y: 214, endPoint x: 629, endPoint y: 208, distance: 23.4
click at [607, 214] on video at bounding box center [365, 206] width 730 height 412
click at [0, 0] on icon at bounding box center [0, 0] width 0 height 0
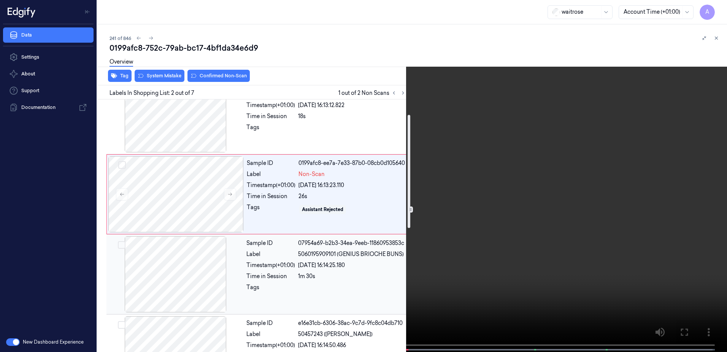
scroll to position [38, 0]
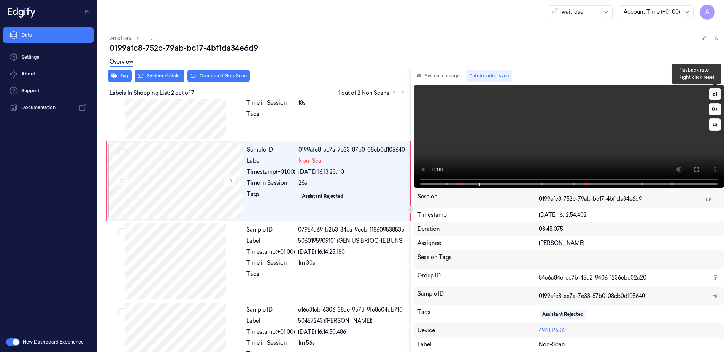
click at [713, 92] on button "x 1" at bounding box center [715, 94] width 12 height 12
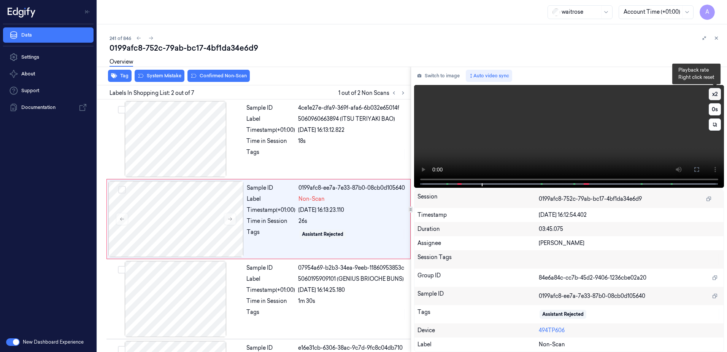
click at [714, 95] on button "x 2" at bounding box center [715, 94] width 12 height 12
click at [229, 220] on icon at bounding box center [229, 218] width 5 height 5
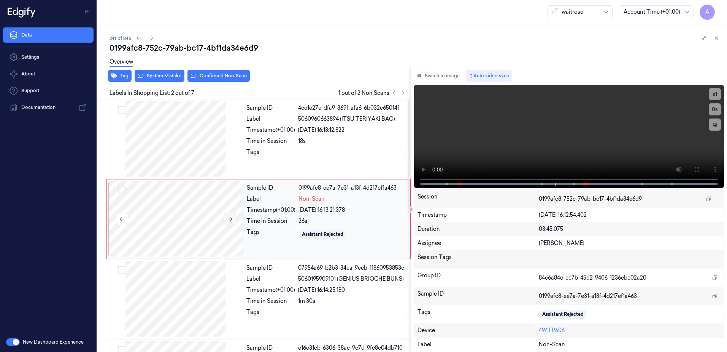
click at [229, 220] on icon at bounding box center [229, 218] width 5 height 5
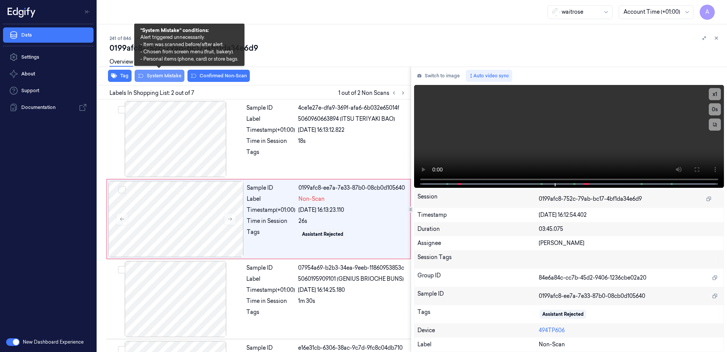
click at [164, 80] on button "System Mistake" at bounding box center [160, 76] width 50 height 12
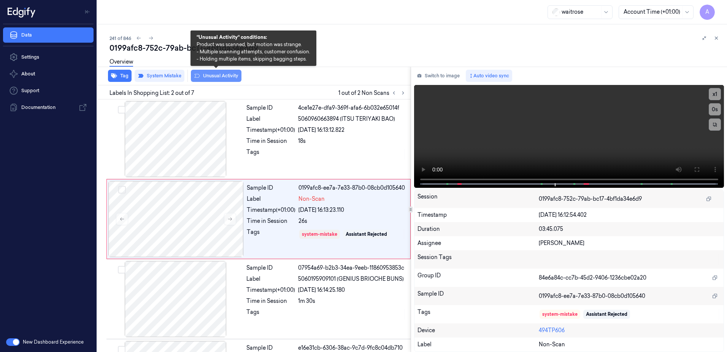
click at [204, 79] on button "Unusual Activity" at bounding box center [216, 76] width 51 height 12
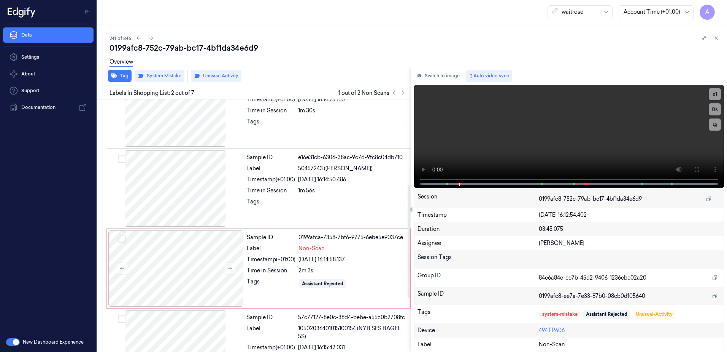
scroll to position [266, 0]
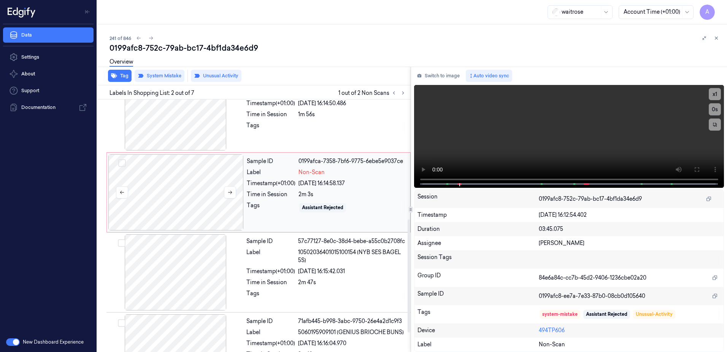
click at [231, 211] on div at bounding box center [175, 192] width 135 height 76
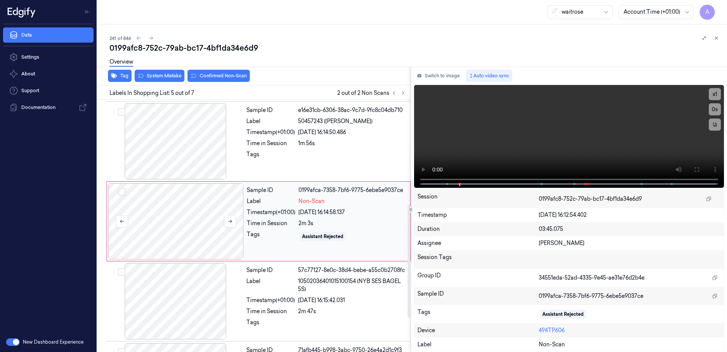
scroll to position [233, 0]
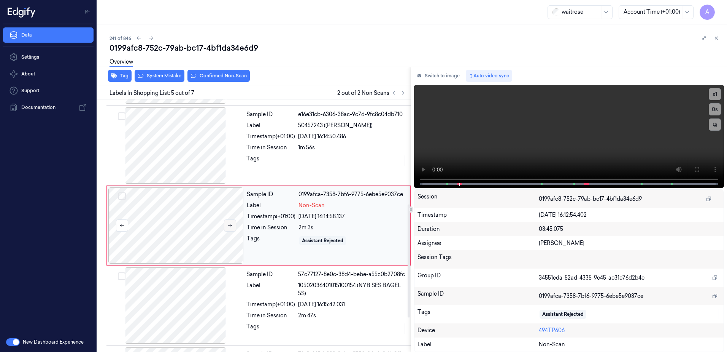
click at [231, 229] on button at bounding box center [230, 225] width 12 height 12
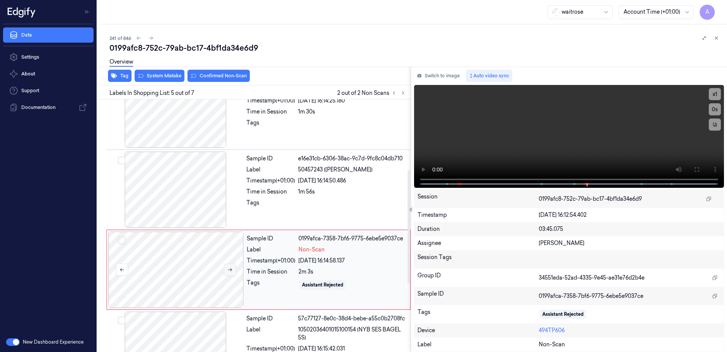
scroll to position [157, 0]
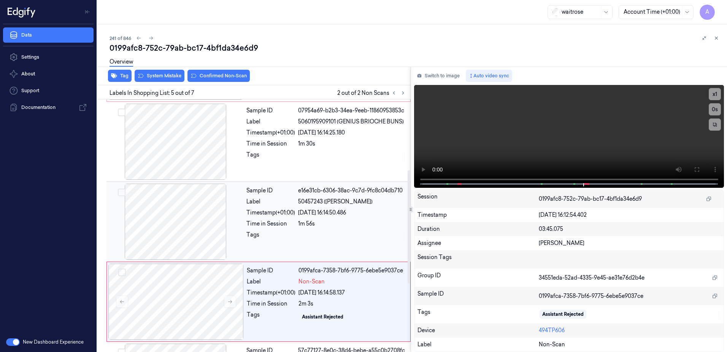
click at [240, 227] on div at bounding box center [175, 221] width 135 height 76
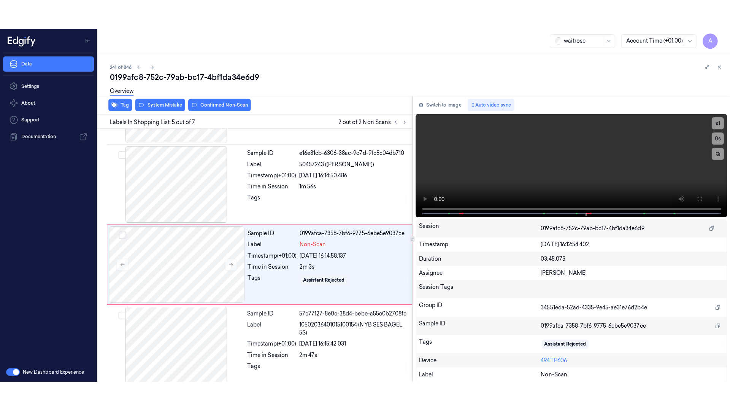
scroll to position [233, 0]
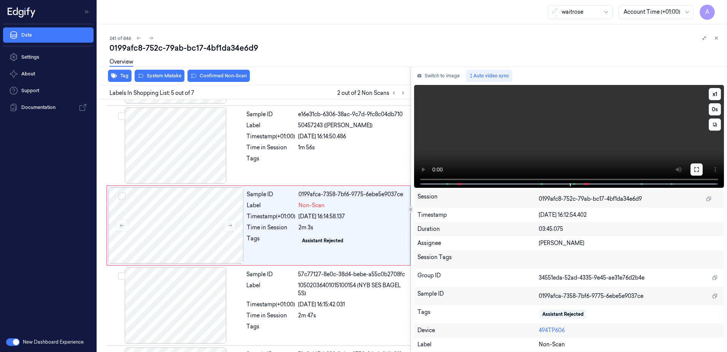
click at [696, 169] on icon at bounding box center [697, 169] width 6 height 6
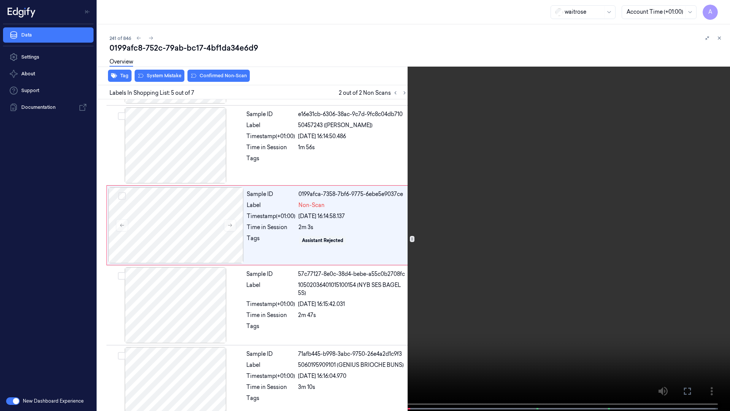
click at [596, 231] on video at bounding box center [365, 206] width 730 height 412
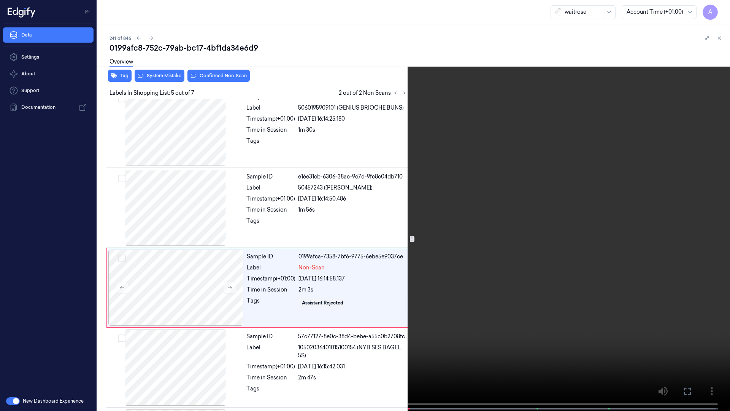
scroll to position [204, 0]
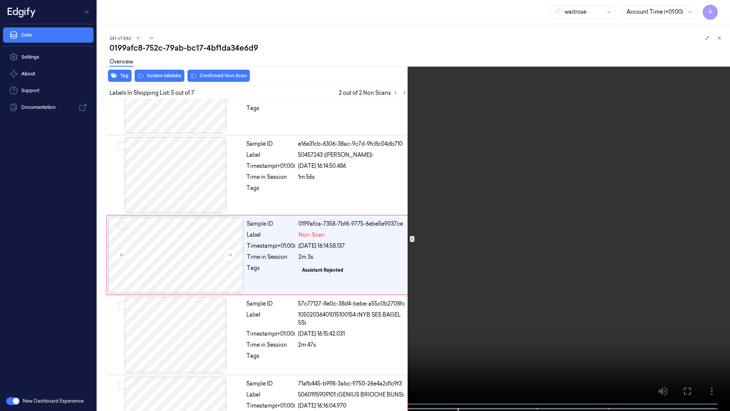
click at [495, 141] on video at bounding box center [365, 206] width 730 height 412
click at [527, 242] on video at bounding box center [365, 206] width 730 height 412
click at [719, 9] on button "x 1" at bounding box center [721, 9] width 12 height 12
click at [719, 9] on button "x 2" at bounding box center [721, 9] width 12 height 12
click at [719, 9] on button "x 1" at bounding box center [721, 9] width 12 height 12
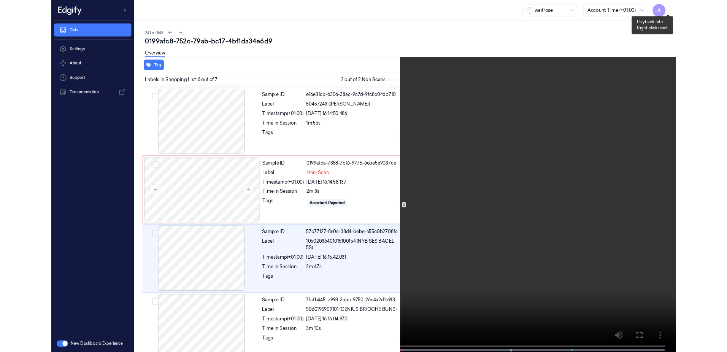
scroll to position [250, 0]
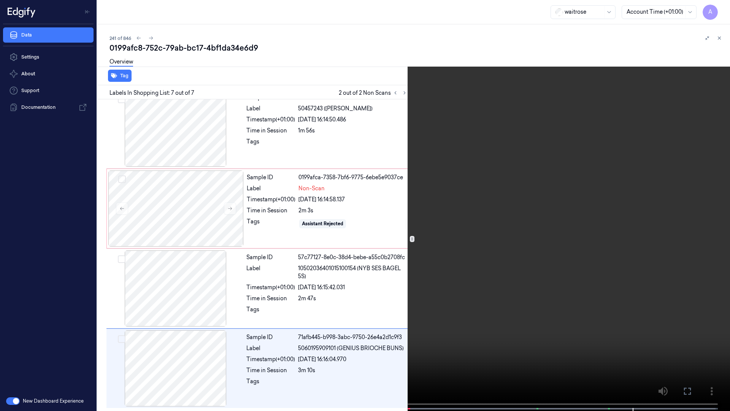
click at [0, 0] on icon at bounding box center [0, 0] width 0 height 0
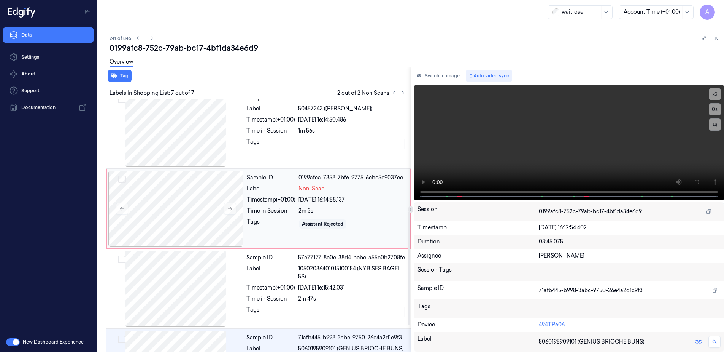
click at [262, 234] on div "Sample ID 0199afca-7358-7bf6-9775-6ebe5e9037ce Label Non-Scan Timestamp (+01:00…" at bounding box center [326, 208] width 165 height 76
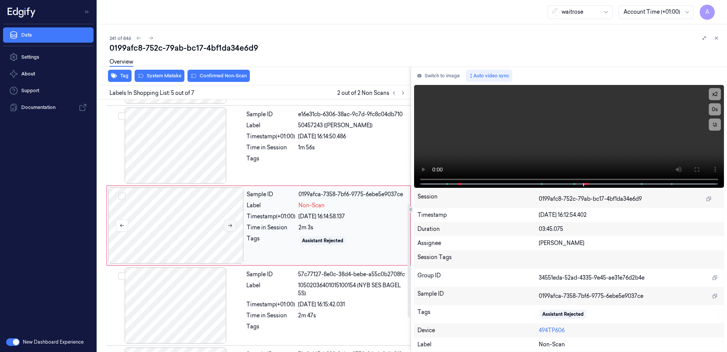
click at [233, 226] on button at bounding box center [230, 225] width 12 height 12
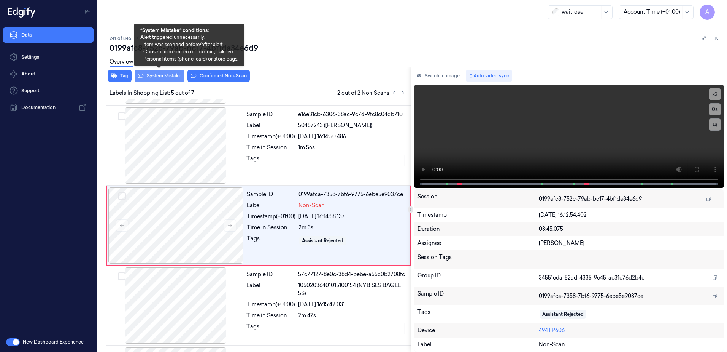
click at [158, 81] on button "System Mistake" at bounding box center [160, 76] width 50 height 12
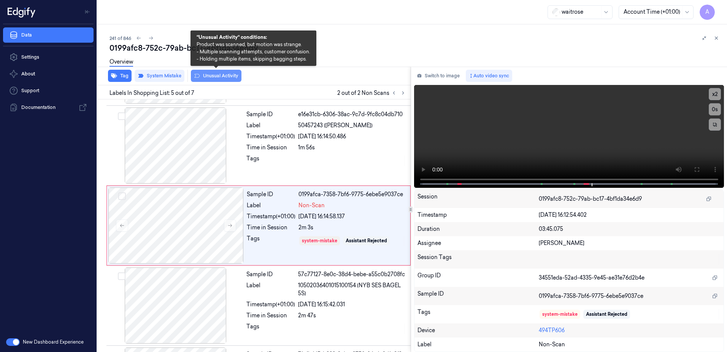
click at [208, 77] on button "Unusual Activity" at bounding box center [216, 76] width 51 height 12
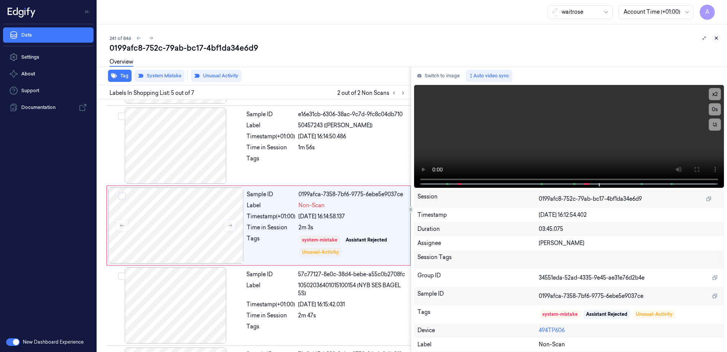
click at [720, 40] on button at bounding box center [716, 37] width 9 height 9
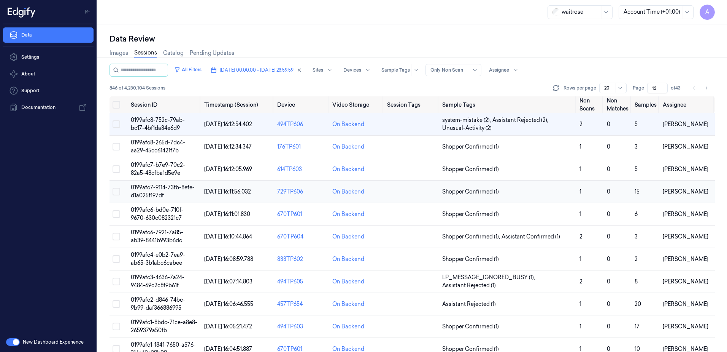
click at [157, 188] on span "0199afc7-9114-73fb-8efe-d1a025f197df" at bounding box center [163, 191] width 64 height 15
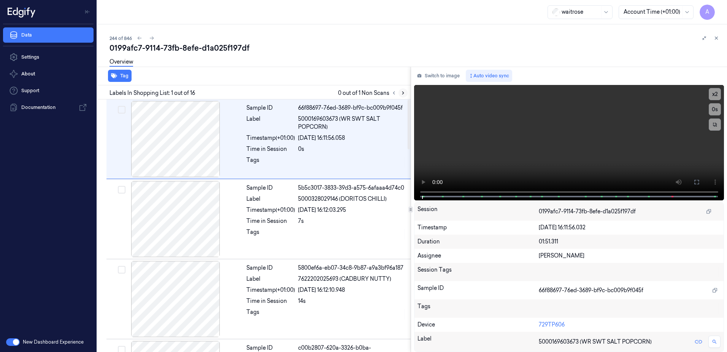
click at [402, 94] on icon at bounding box center [403, 92] width 5 height 5
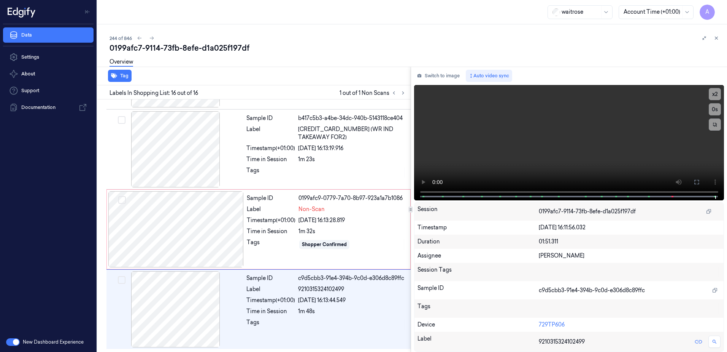
scroll to position [1033, 0]
click at [208, 241] on div at bounding box center [175, 229] width 135 height 76
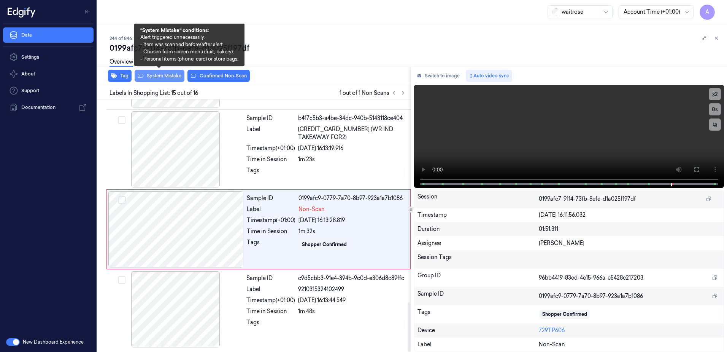
click at [159, 78] on button "System Mistake" at bounding box center [160, 76] width 50 height 12
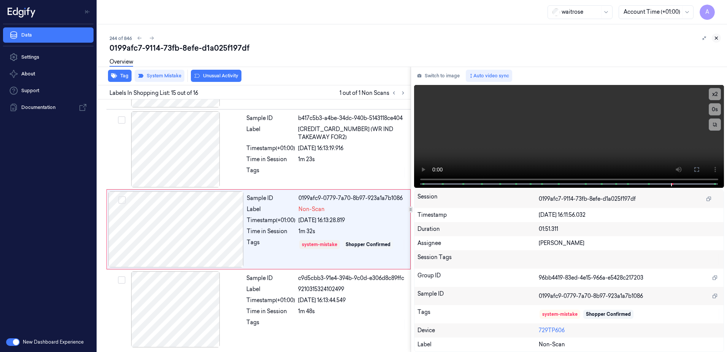
click at [717, 38] on icon at bounding box center [716, 37] width 5 height 5
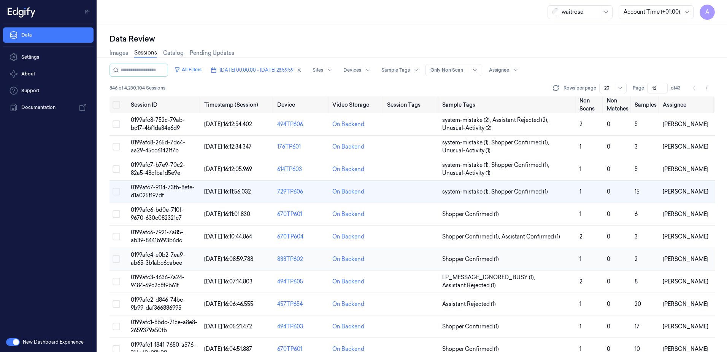
click at [152, 257] on span "0199afc4-e0b2-7ea9-ab65-3b1abc6cabee" at bounding box center [158, 258] width 54 height 15
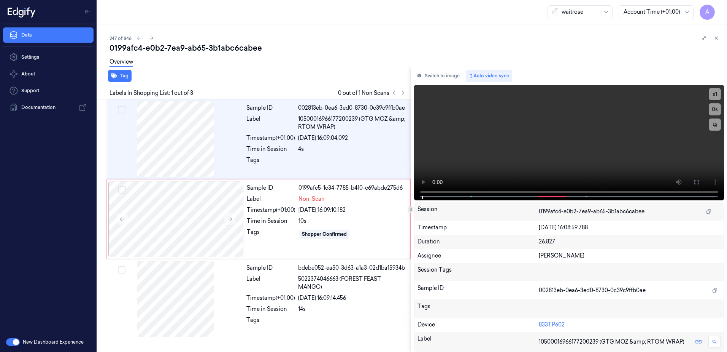
click at [260, 51] on div "0199afc4-e0b2-7ea9-ab65-3b1abc6cabee" at bounding box center [416, 48] width 612 height 11
click at [403, 94] on icon at bounding box center [403, 92] width 5 height 5
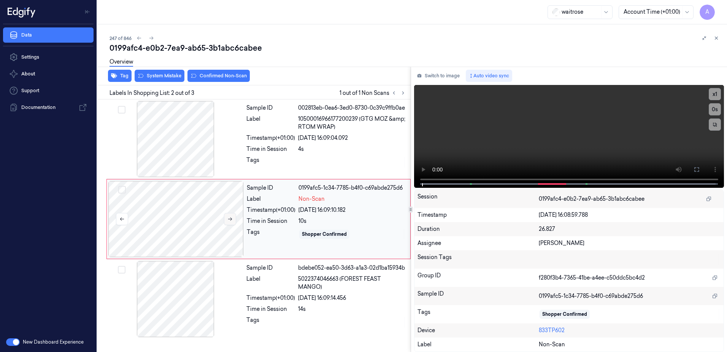
click at [232, 218] on icon at bounding box center [229, 218] width 5 height 5
click at [227, 218] on icon at bounding box center [229, 218] width 5 height 5
click at [714, 95] on button "x 1" at bounding box center [715, 94] width 12 height 12
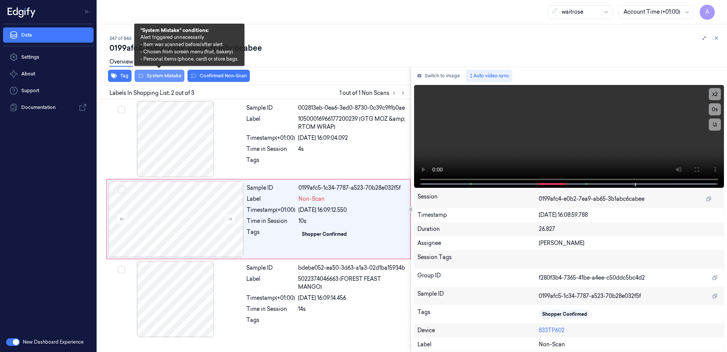
click at [155, 80] on button "System Mistake" at bounding box center [160, 76] width 50 height 12
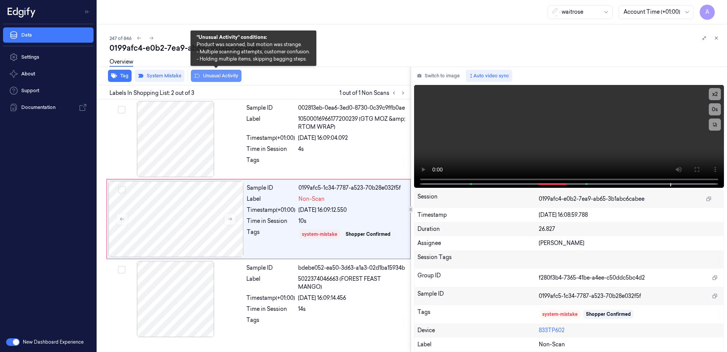
click at [208, 80] on button "Unusual Activity" at bounding box center [216, 76] width 51 height 12
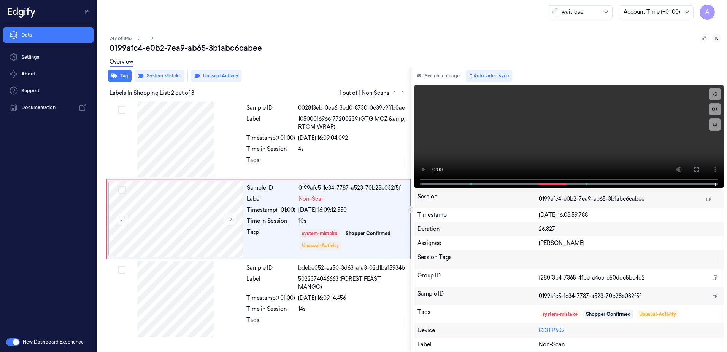
click at [717, 36] on icon at bounding box center [716, 37] width 5 height 5
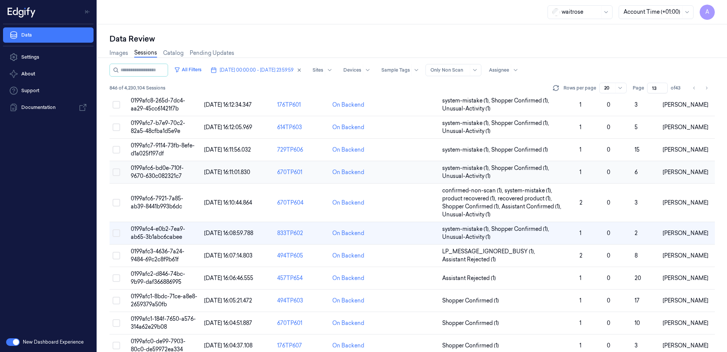
scroll to position [76, 0]
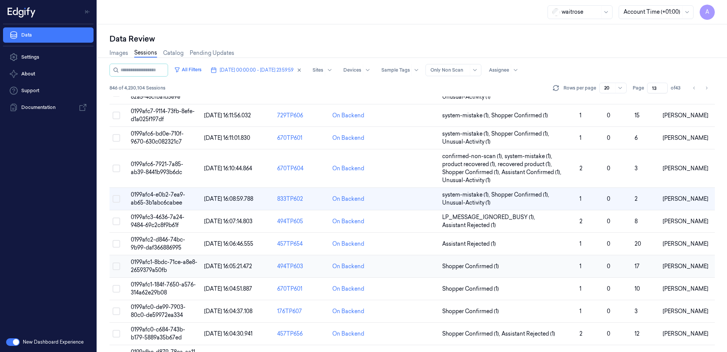
click at [145, 266] on td "0199afc1-8bdc-71ce-a8e8-2659379a50fb" at bounding box center [164, 266] width 73 height 22
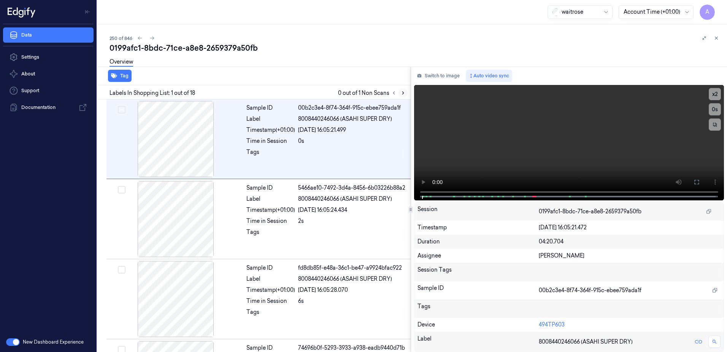
click at [401, 92] on icon at bounding box center [403, 92] width 5 height 5
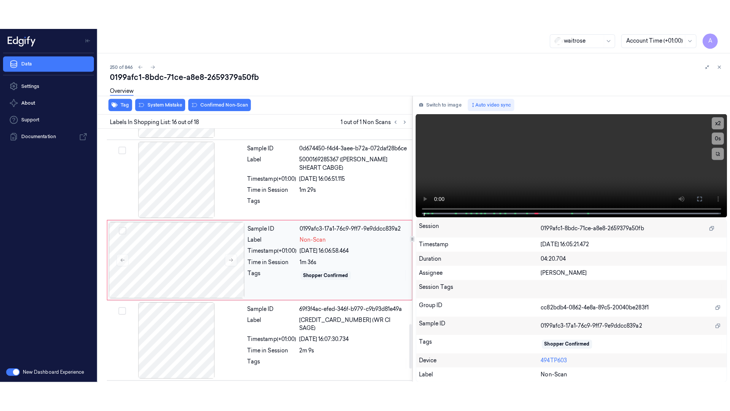
scroll to position [1114, 0]
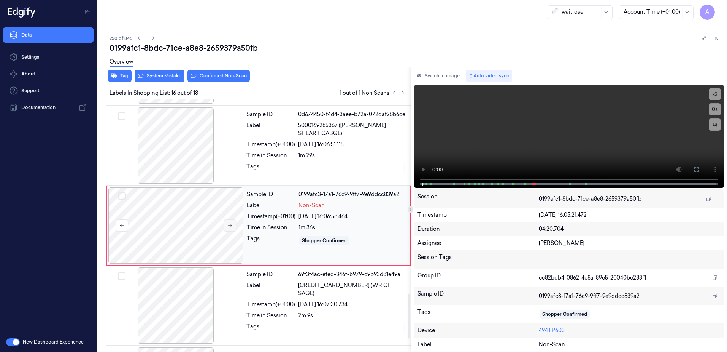
click at [226, 227] on button at bounding box center [230, 225] width 12 height 12
click at [232, 223] on icon at bounding box center [229, 225] width 5 height 5
click at [698, 169] on icon at bounding box center [697, 169] width 6 height 6
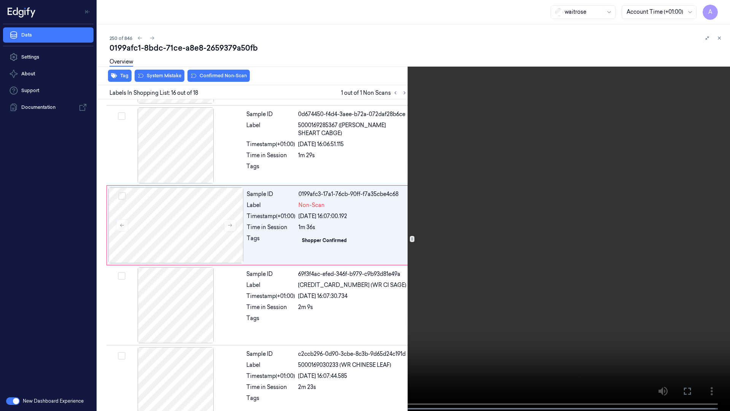
click at [476, 240] on video at bounding box center [365, 206] width 730 height 412
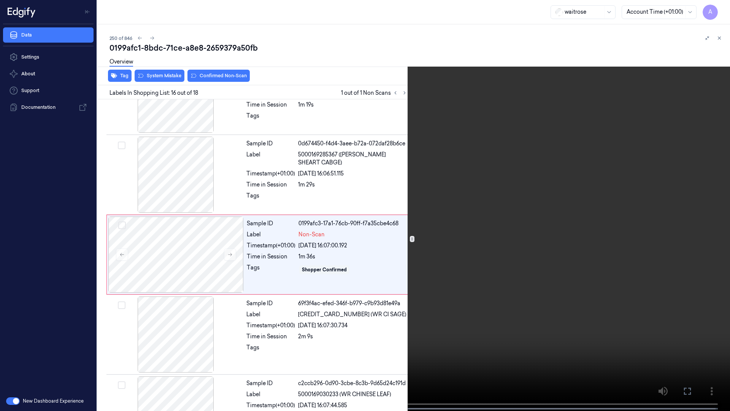
scroll to position [1082, 0]
click at [722, 9] on button "x 1" at bounding box center [721, 9] width 12 height 12
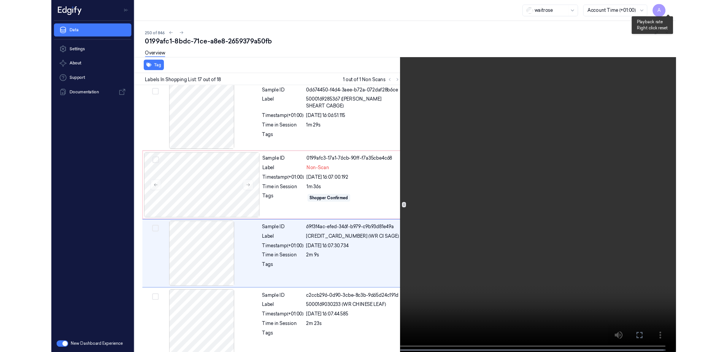
scroll to position [1129, 0]
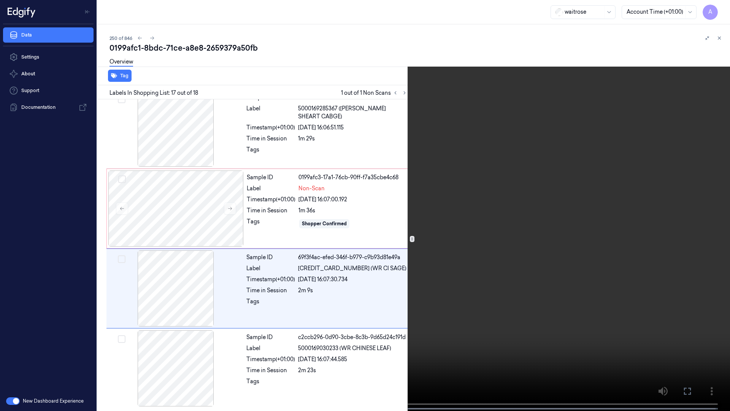
click at [550, 169] on video at bounding box center [365, 206] width 730 height 412
click at [0, 0] on icon at bounding box center [0, 0] width 0 height 0
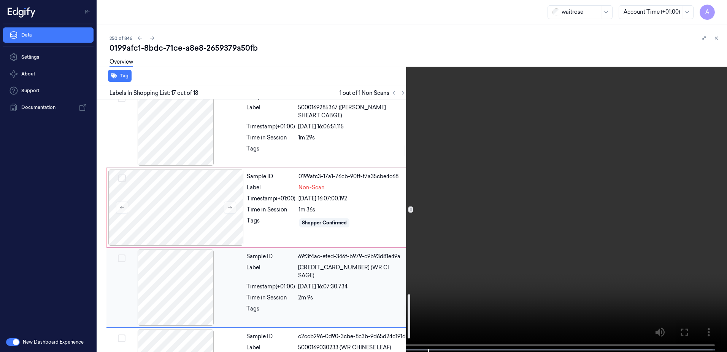
scroll to position [1114, 0]
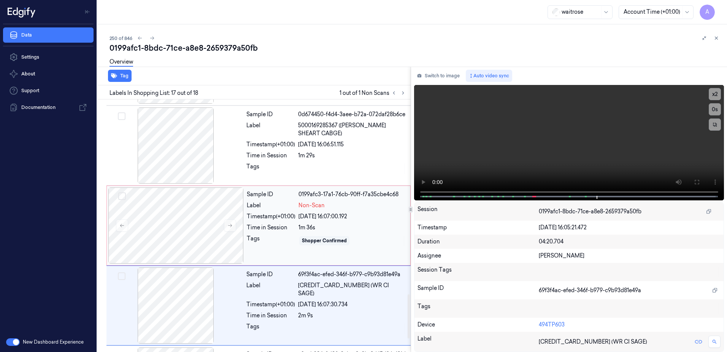
click at [272, 245] on div "Tags" at bounding box center [271, 240] width 49 height 12
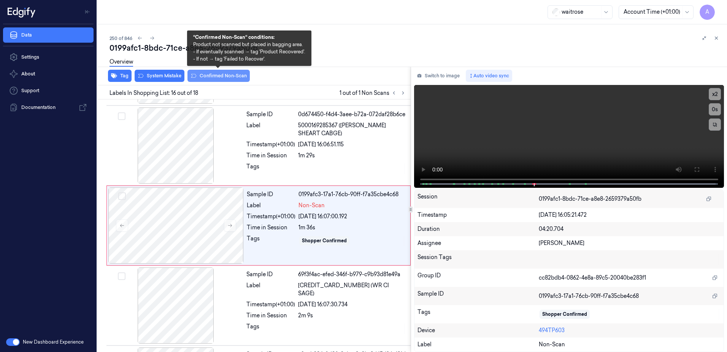
click at [207, 77] on button "Confirmed Non-Scan" at bounding box center [219, 76] width 62 height 12
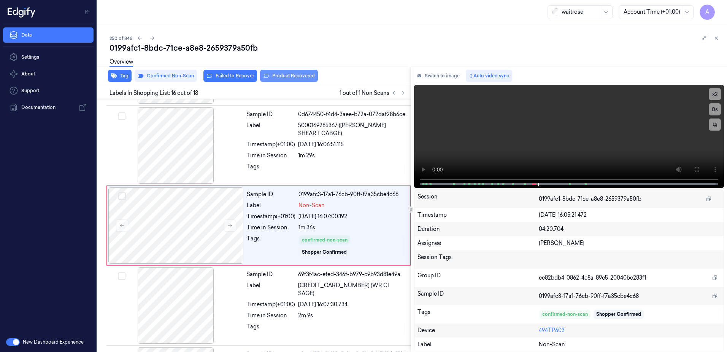
click at [298, 79] on button "Product Recovered" at bounding box center [289, 76] width 58 height 12
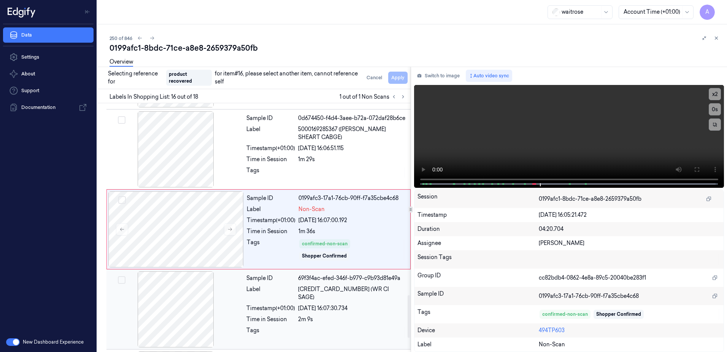
click at [299, 304] on div "04/10/2025 16:07:30.734" at bounding box center [352, 308] width 108 height 8
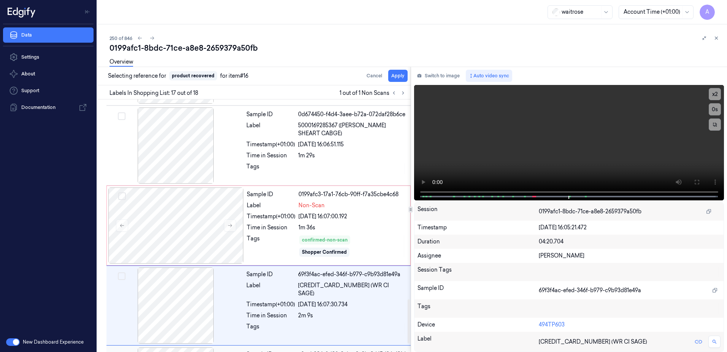
scroll to position [1190, 0]
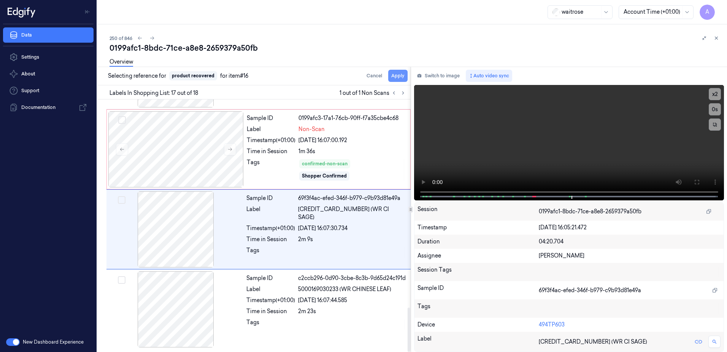
click at [396, 75] on button "Apply" at bounding box center [397, 76] width 19 height 12
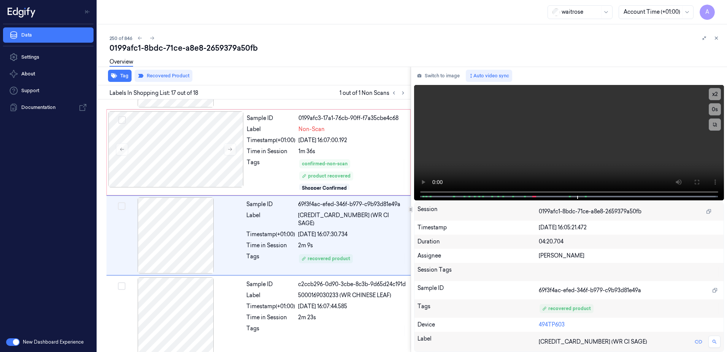
scroll to position [1196, 0]
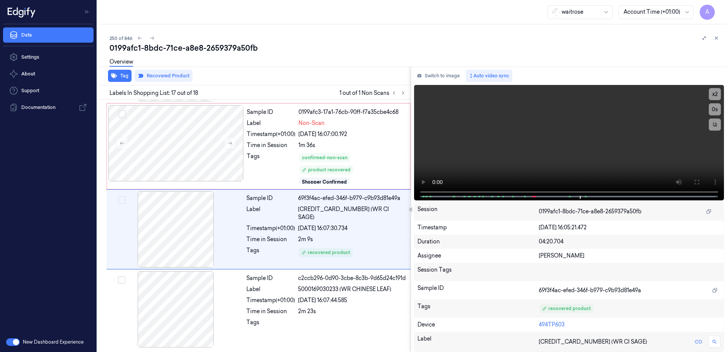
drag, startPoint x: 719, startPoint y: 37, endPoint x: 718, endPoint y: 40, distance: 3.9
click at [719, 37] on icon at bounding box center [716, 37] width 5 height 5
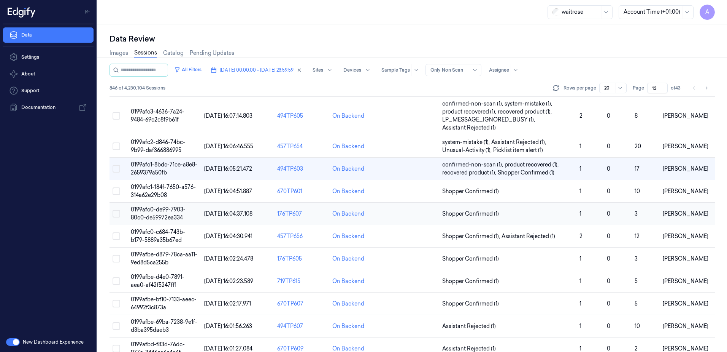
scroll to position [190, 0]
click at [151, 234] on td "0199afc0-c684-743b-b179-5889a35b67ed" at bounding box center [164, 235] width 73 height 22
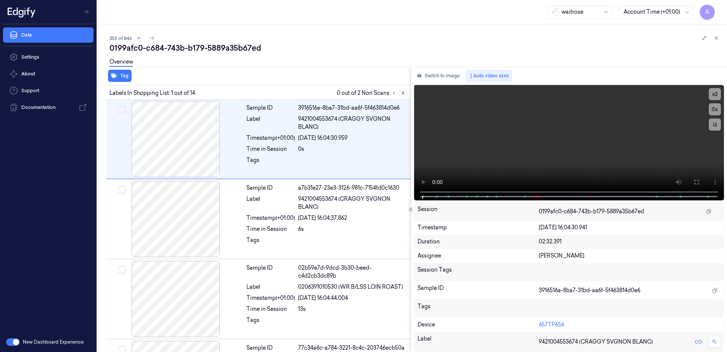
click at [402, 93] on icon at bounding box center [403, 92] width 5 height 5
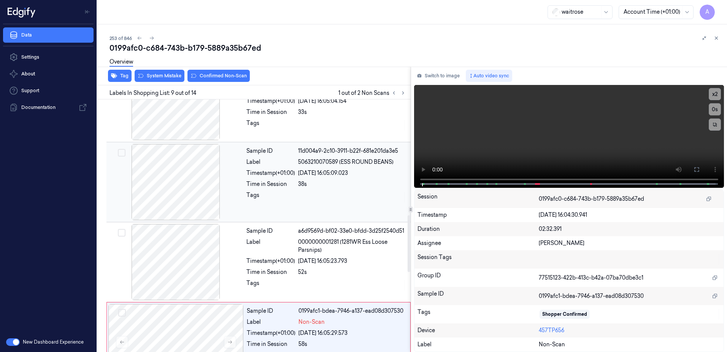
scroll to position [553, 0]
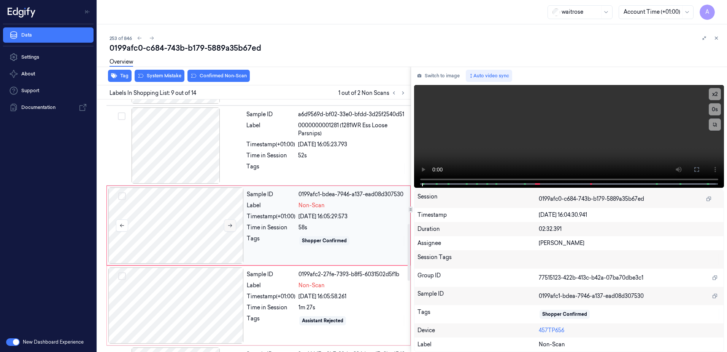
click at [232, 229] on button at bounding box center [230, 225] width 12 height 12
click at [229, 224] on icon at bounding box center [229, 225] width 5 height 5
click at [233, 223] on button at bounding box center [230, 225] width 12 height 12
click at [232, 223] on icon at bounding box center [229, 225] width 5 height 5
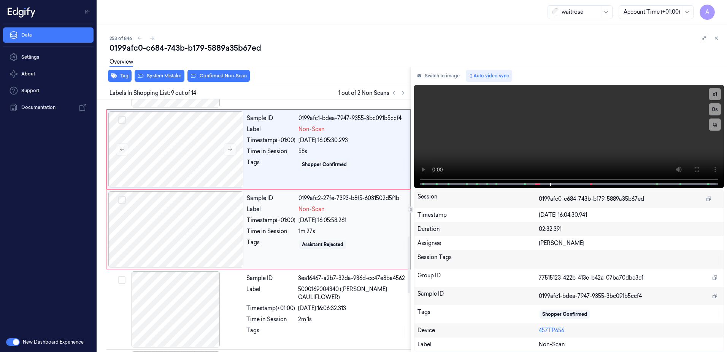
scroll to position [591, 0]
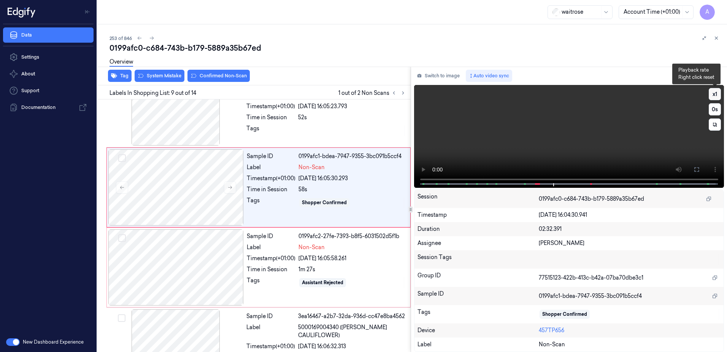
click at [716, 95] on button "x 1" at bounding box center [715, 94] width 12 height 12
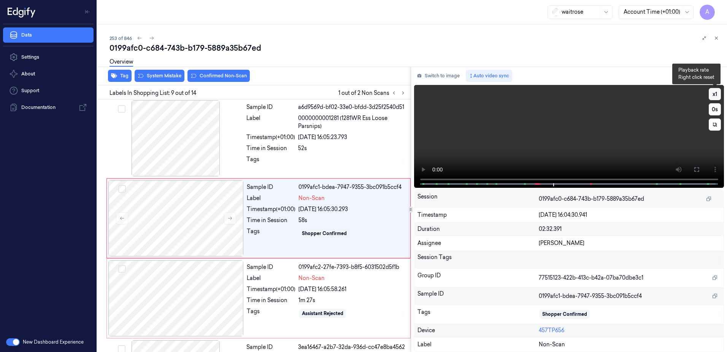
scroll to position [553, 0]
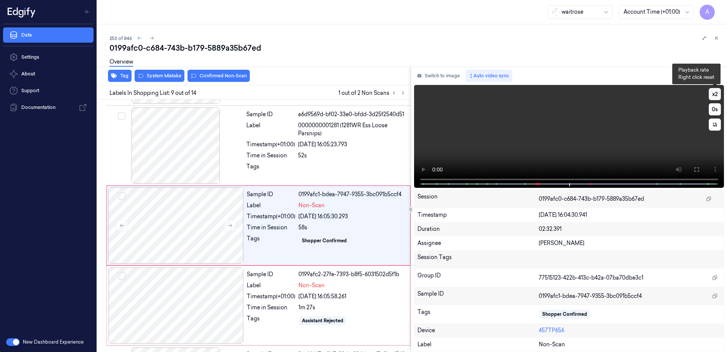
click at [716, 95] on button "x 2" at bounding box center [715, 94] width 12 height 12
click at [542, 146] on video at bounding box center [569, 136] width 310 height 103
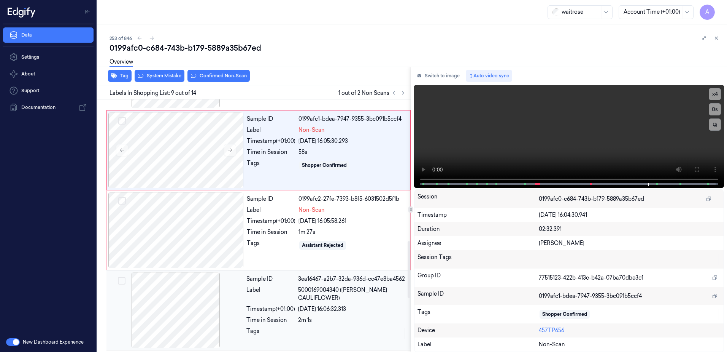
scroll to position [629, 0]
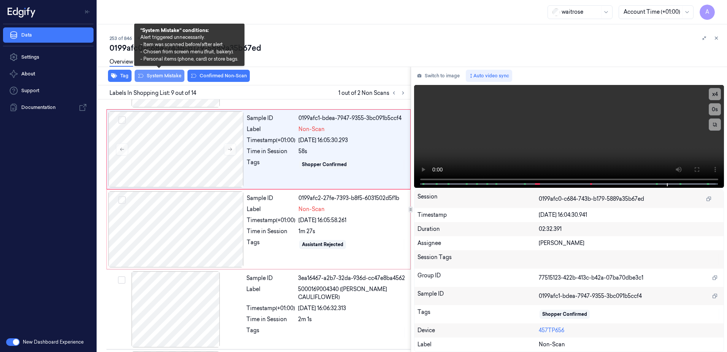
click at [160, 78] on button "System Mistake" at bounding box center [160, 76] width 50 height 12
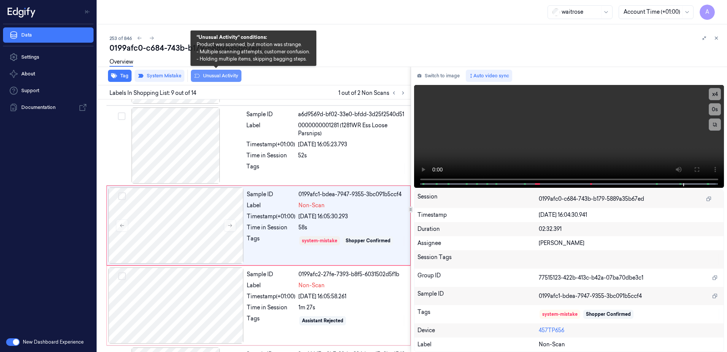
click at [208, 80] on button "Unusual Activity" at bounding box center [216, 76] width 51 height 12
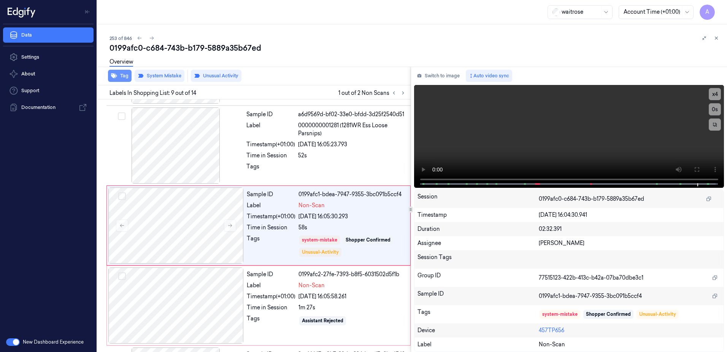
click at [122, 80] on button "Tag" at bounding box center [120, 76] width 24 height 12
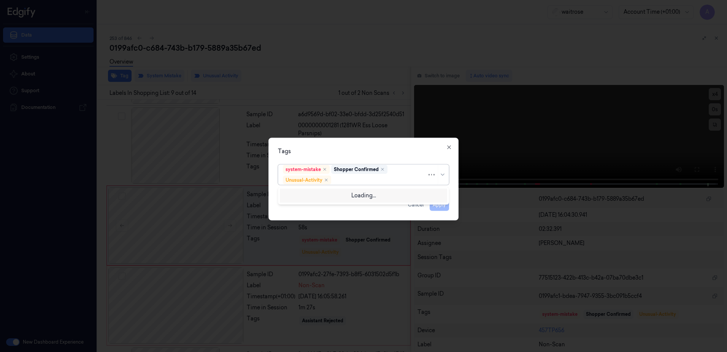
click at [356, 178] on div at bounding box center [380, 180] width 94 height 8
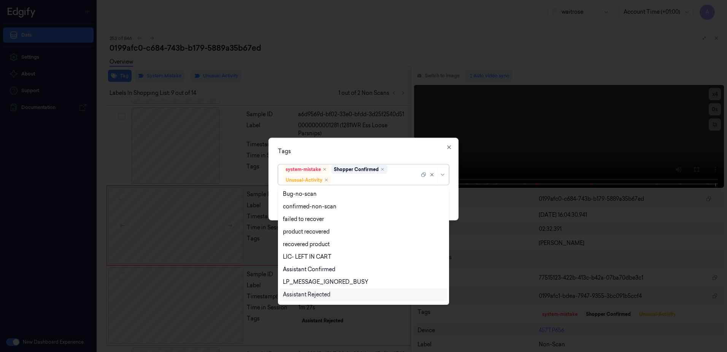
scroll to position [99, 0]
click at [312, 283] on div "Picklist item alert" at bounding box center [305, 284] width 44 height 8
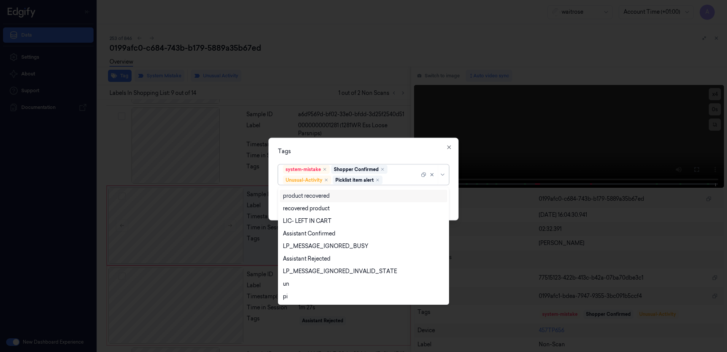
click at [371, 151] on div "Tags" at bounding box center [363, 151] width 171 height 8
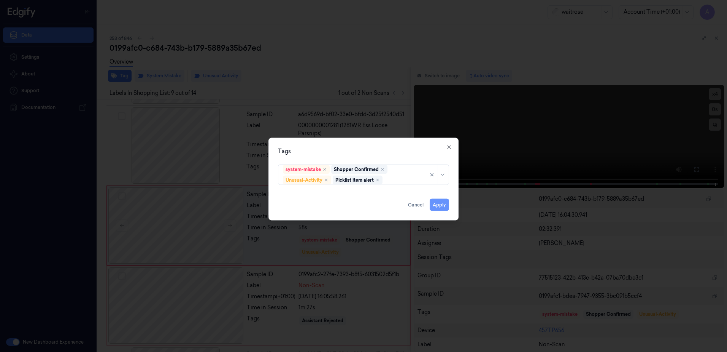
click at [441, 201] on button "Apply" at bounding box center [439, 205] width 19 height 12
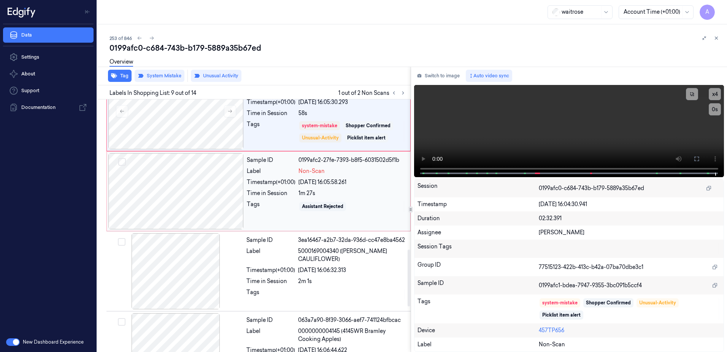
click at [257, 213] on div "Sample ID 0199afc2-27fe-7393-b8f5-6031502d5f1b Label Non-Scan Timestamp (+01:00…" at bounding box center [326, 191] width 165 height 76
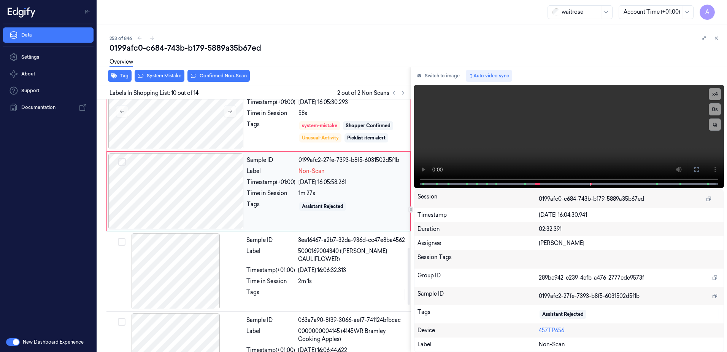
scroll to position [633, 0]
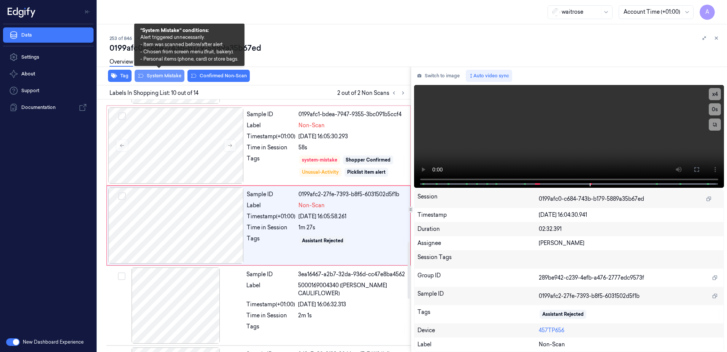
click at [162, 80] on button "System Mistake" at bounding box center [160, 76] width 50 height 12
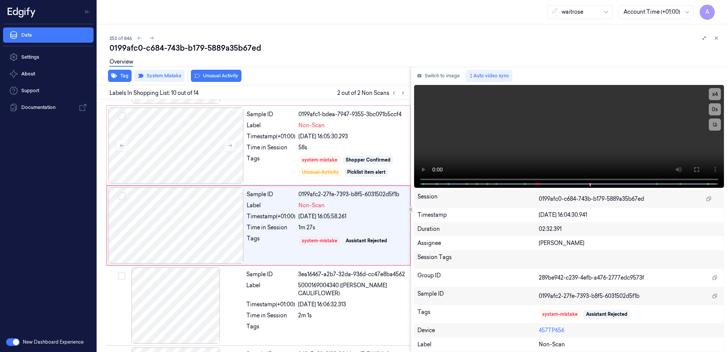
click at [214, 77] on button "Unusual Activity" at bounding box center [216, 76] width 51 height 12
click at [123, 80] on button "Tag" at bounding box center [120, 76] width 24 height 12
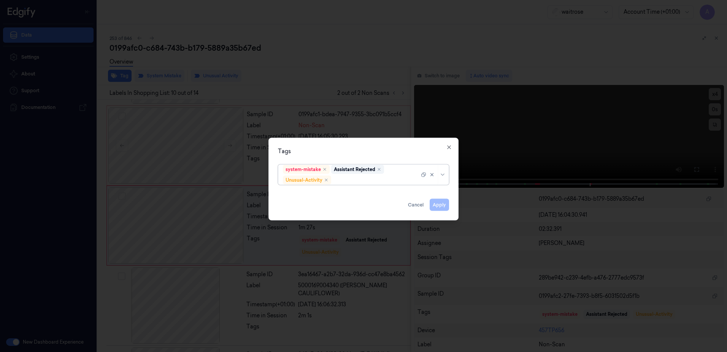
click at [355, 181] on div at bounding box center [376, 180] width 87 height 8
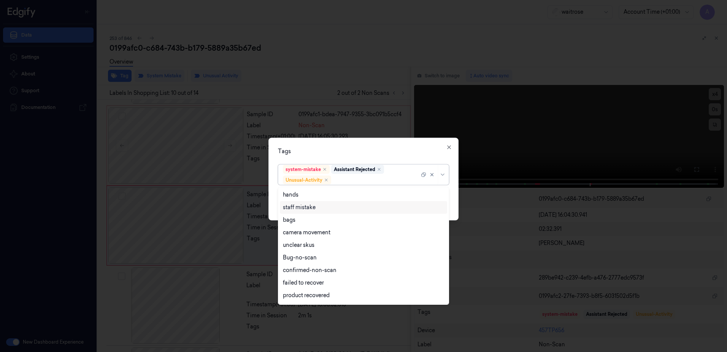
scroll to position [99, 0]
click at [317, 285] on div "Picklist item alert" at bounding box center [305, 284] width 44 height 8
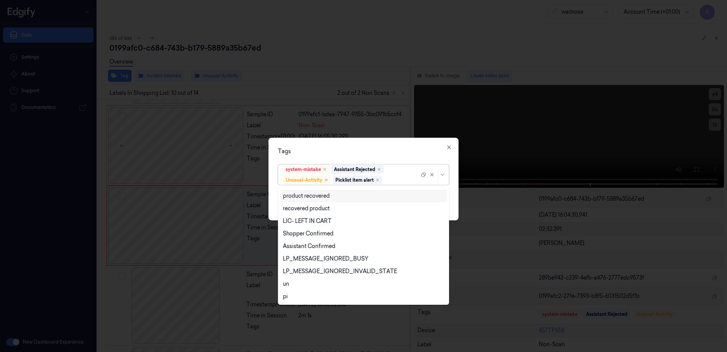
click at [395, 143] on div "Tags option Picklist item alert, selected. 20 results available. Use Up and Dow…" at bounding box center [364, 179] width 190 height 83
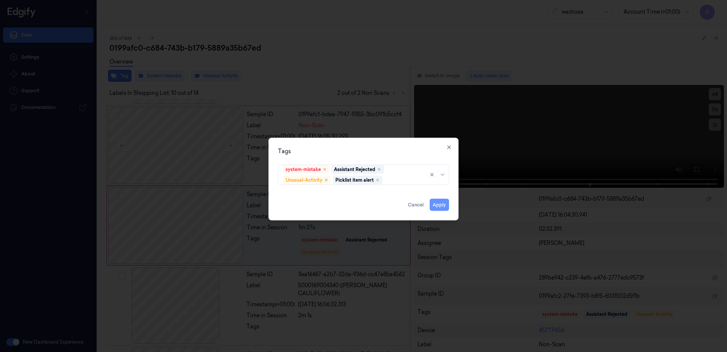
click at [441, 208] on button "Apply" at bounding box center [439, 205] width 19 height 12
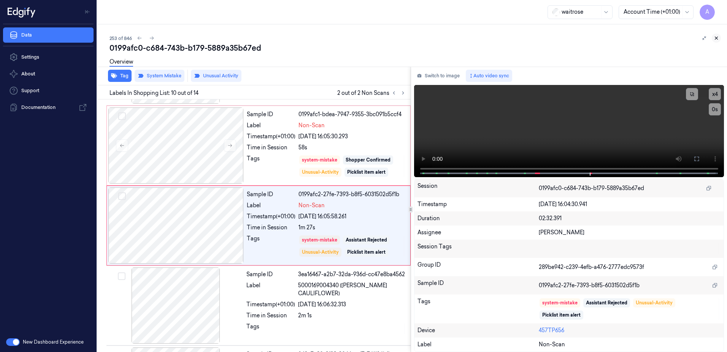
click at [714, 40] on icon at bounding box center [716, 37] width 5 height 5
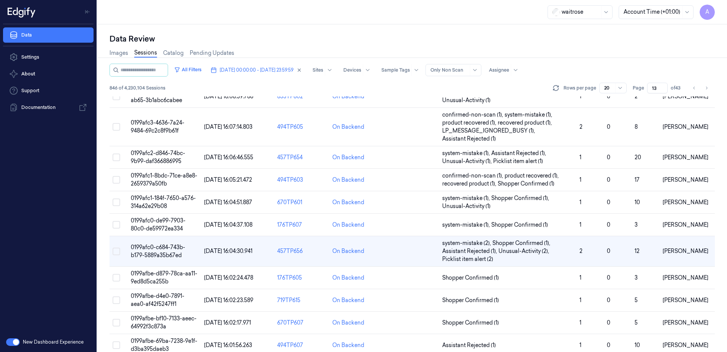
scroll to position [190, 0]
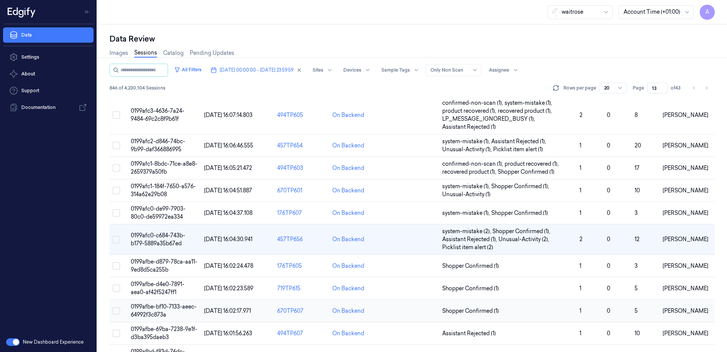
click at [150, 312] on span "0199afbe-bf10-7133-aeec-64992f3c873a" at bounding box center [164, 310] width 66 height 15
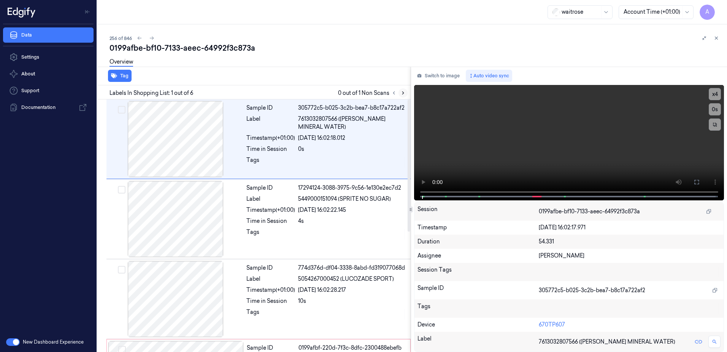
click at [404, 91] on icon at bounding box center [403, 92] width 5 height 5
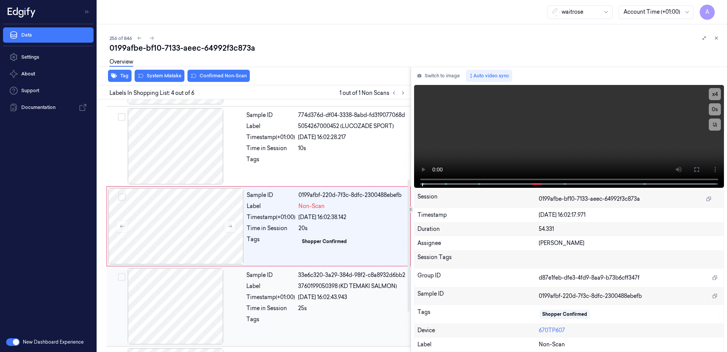
scroll to position [153, 0]
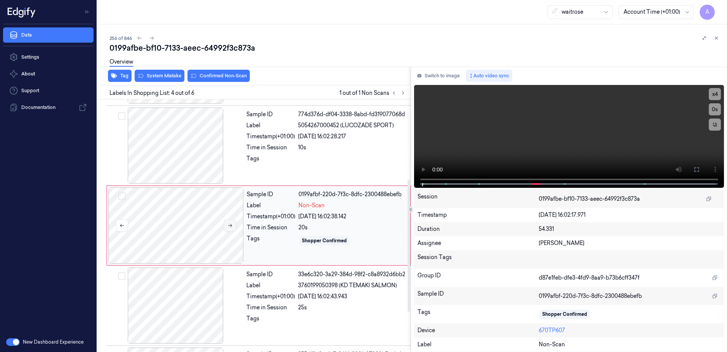
click at [228, 224] on icon at bounding box center [229, 225] width 5 height 5
click at [230, 227] on icon at bounding box center [229, 225] width 5 height 5
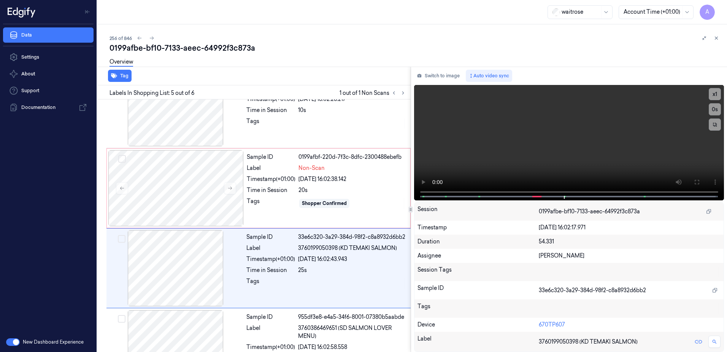
scroll to position [229, 0]
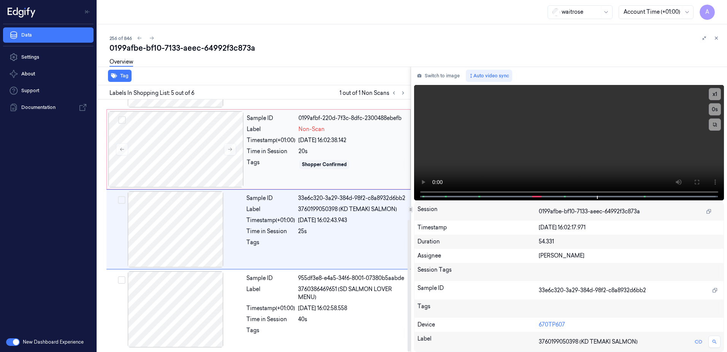
click at [371, 175] on div "Sample ID 0199afbf-220d-7f3c-8dfc-2300488ebefb Label Non-Scan Timestamp (+01:00…" at bounding box center [326, 149] width 165 height 76
click at [232, 152] on button at bounding box center [230, 149] width 12 height 12
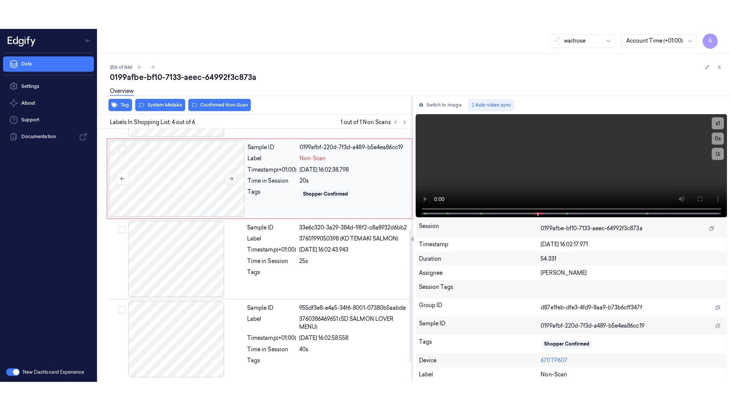
scroll to position [153, 0]
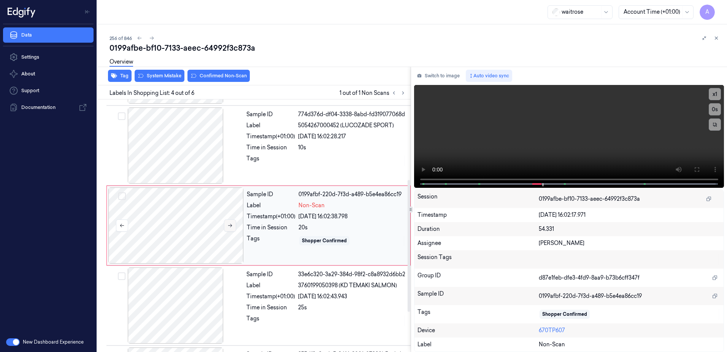
click at [227, 229] on button at bounding box center [230, 225] width 12 height 12
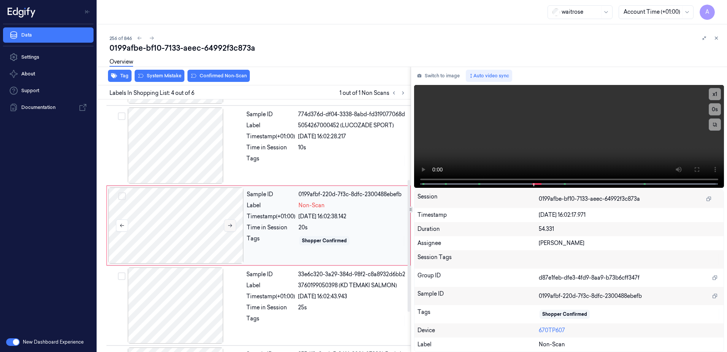
click at [227, 229] on button at bounding box center [230, 225] width 12 height 12
click at [697, 166] on icon at bounding box center [697, 169] width 6 height 6
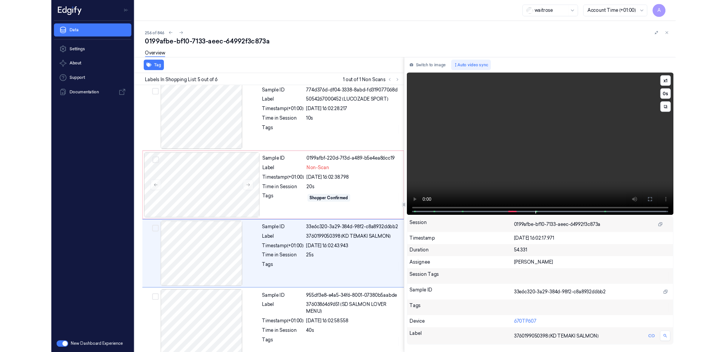
scroll to position [170, 0]
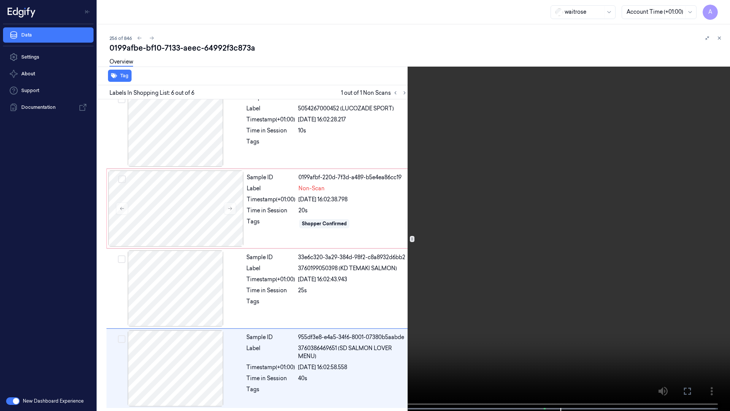
drag, startPoint x: 694, startPoint y: 388, endPoint x: 441, endPoint y: 217, distance: 306.0
click at [0, 0] on button at bounding box center [0, 0] width 0 height 0
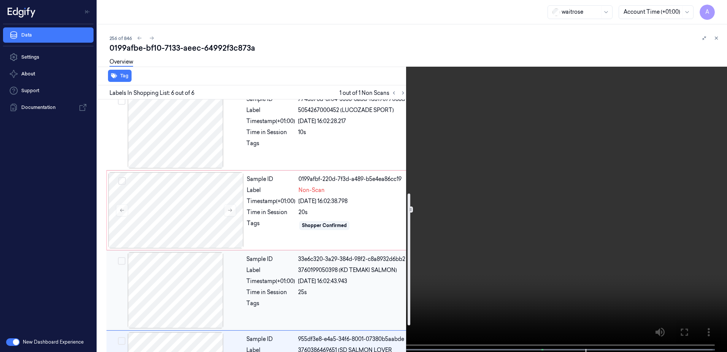
scroll to position [208, 0]
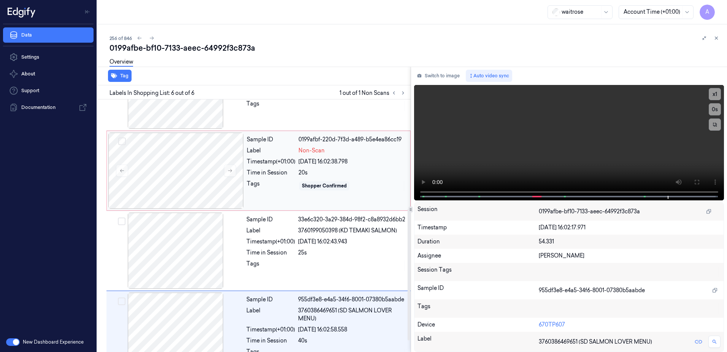
click at [262, 193] on div "Sample ID 0199afbf-220d-7f3d-a489-b5e4ea86cc19 Label Non-Scan Timestamp (+01:00…" at bounding box center [326, 170] width 165 height 76
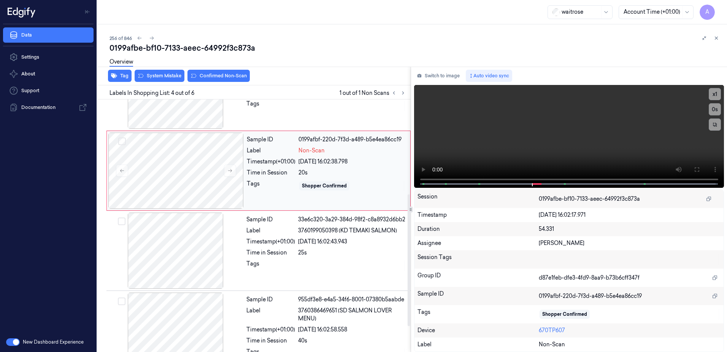
scroll to position [153, 0]
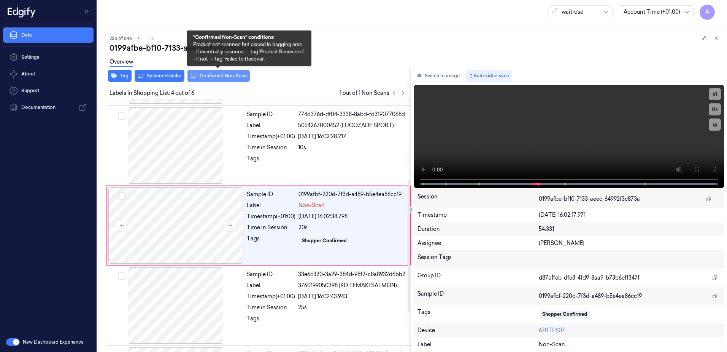
click at [205, 79] on button "Confirmed Non-Scan" at bounding box center [219, 76] width 62 height 12
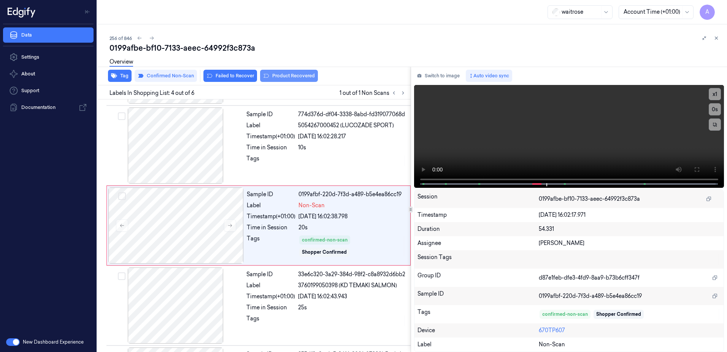
click at [282, 79] on button "Product Recovered" at bounding box center [289, 76] width 58 height 12
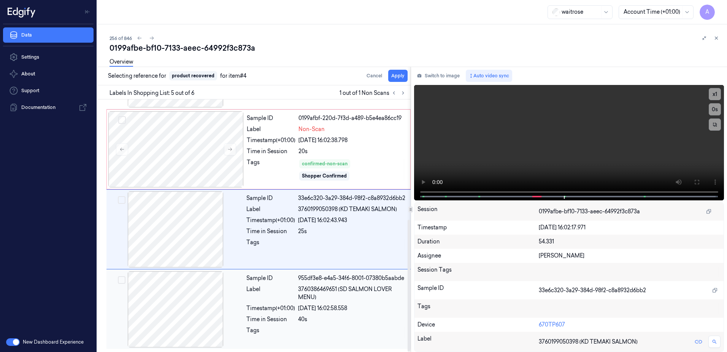
scroll to position [229, 0]
click at [304, 332] on div at bounding box center [352, 332] width 108 height 12
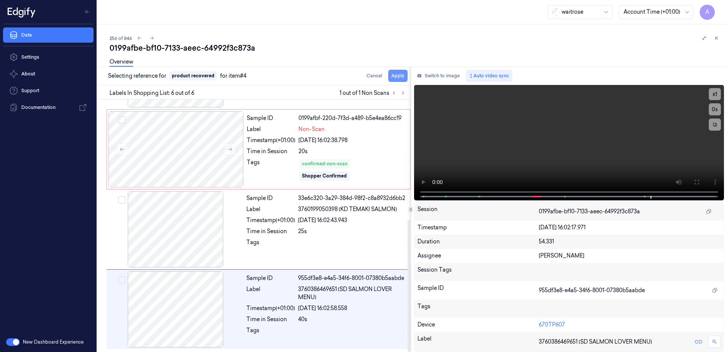
click at [400, 76] on button "Apply" at bounding box center [397, 76] width 19 height 12
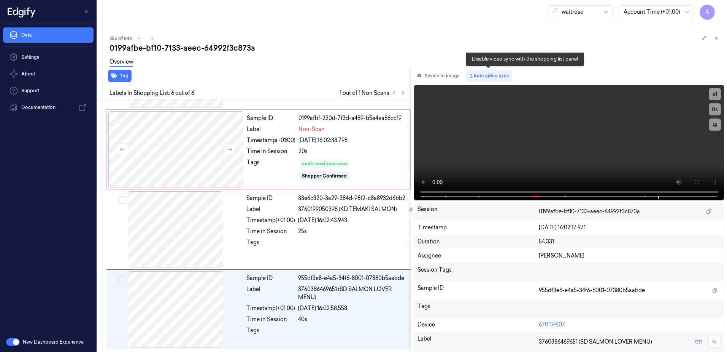
scroll to position [235, 0]
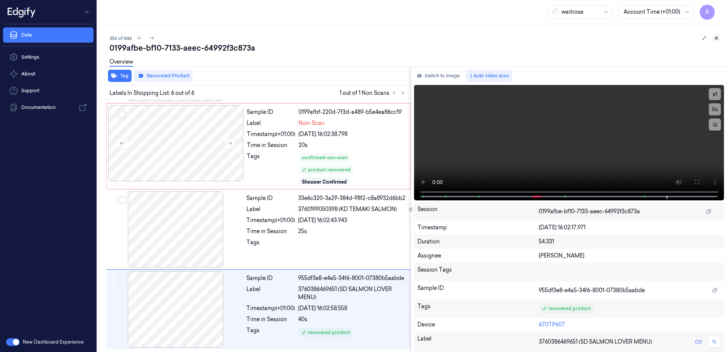
click at [717, 41] on button at bounding box center [716, 37] width 9 height 9
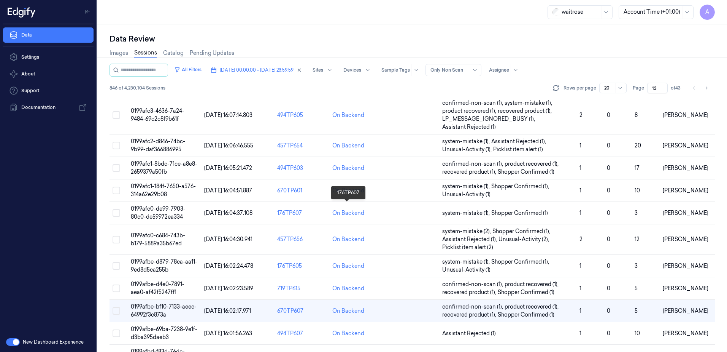
scroll to position [256, 0]
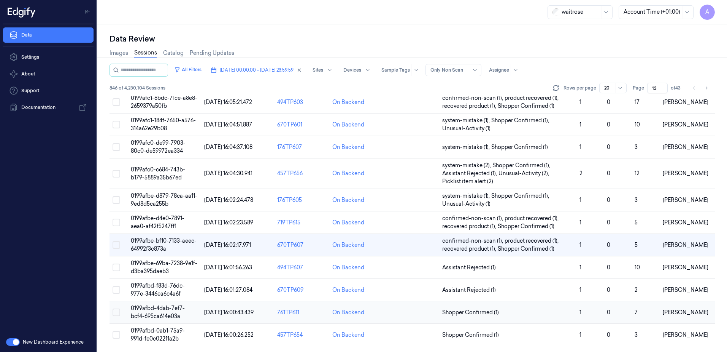
click at [151, 313] on span "0199afbd-4dab-7ef7-bcf4-695ca614e03a" at bounding box center [158, 311] width 54 height 15
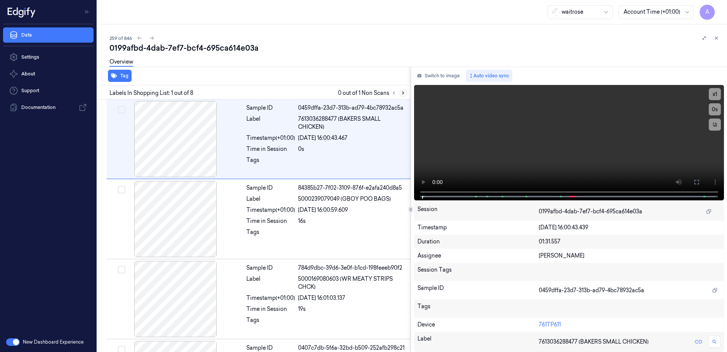
click at [406, 94] on button at bounding box center [403, 92] width 9 height 9
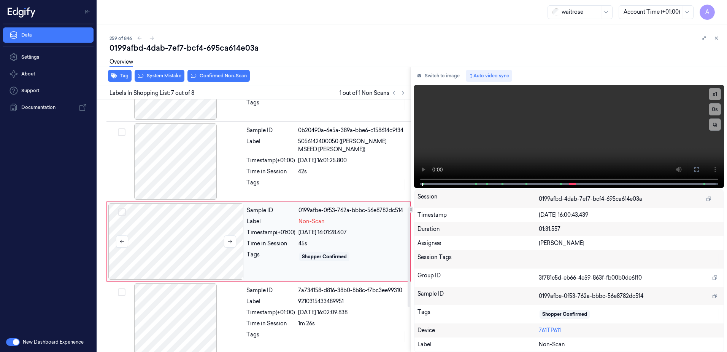
scroll to position [389, 0]
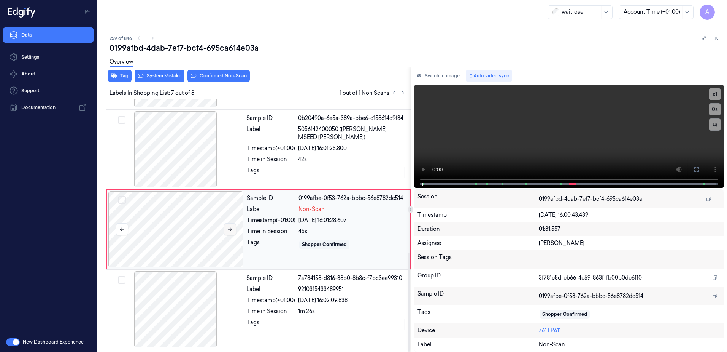
click at [232, 228] on icon at bounding box center [229, 228] width 5 height 5
click at [231, 229] on icon at bounding box center [229, 228] width 5 height 5
click at [536, 159] on video at bounding box center [569, 136] width 310 height 103
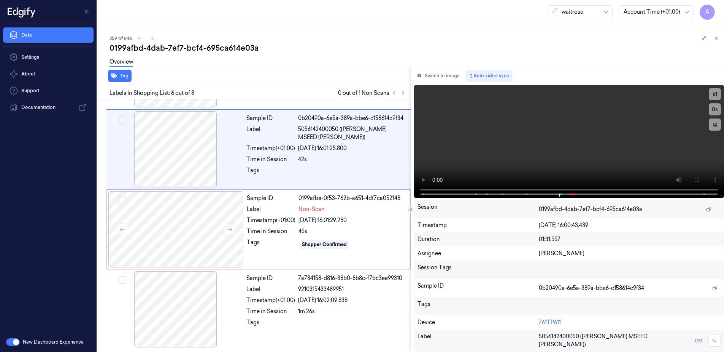
scroll to position [313, 0]
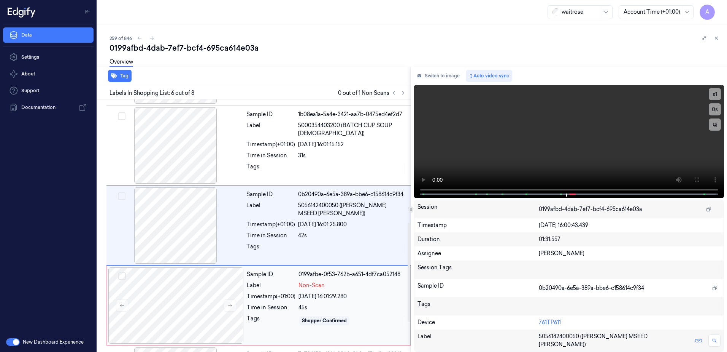
click at [288, 318] on div "Tags" at bounding box center [271, 320] width 49 height 12
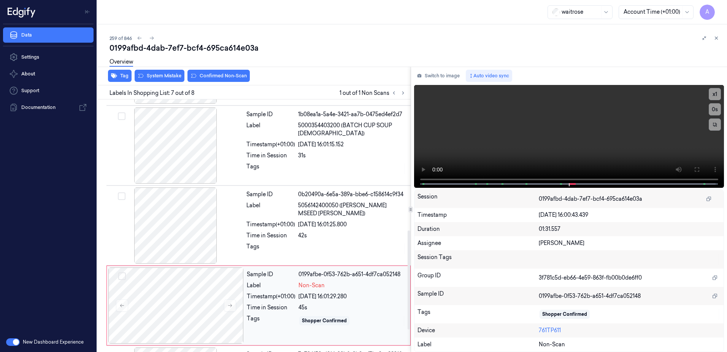
scroll to position [389, 0]
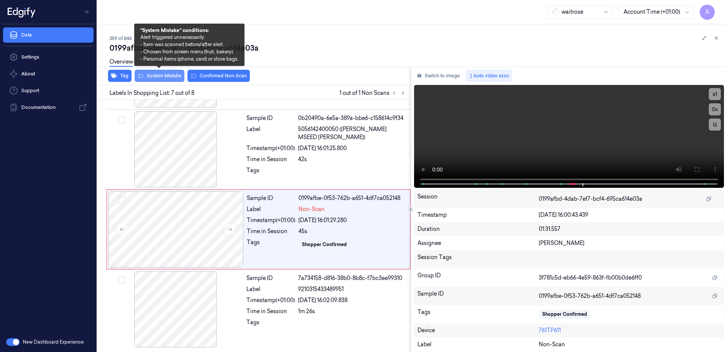
click at [156, 76] on button "System Mistake" at bounding box center [160, 76] width 50 height 12
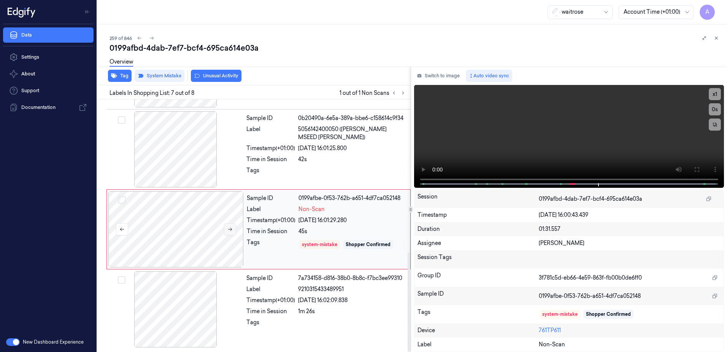
click at [230, 231] on icon at bounding box center [229, 228] width 5 height 5
click at [119, 78] on button "Tag" at bounding box center [120, 76] width 24 height 12
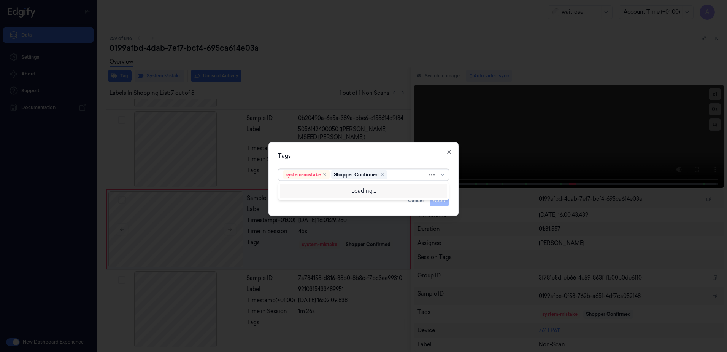
click at [407, 175] on div at bounding box center [408, 174] width 38 height 8
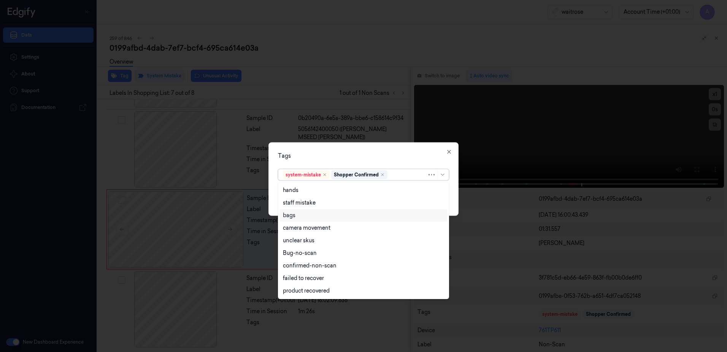
click at [316, 218] on div "bags" at bounding box center [363, 215] width 161 height 8
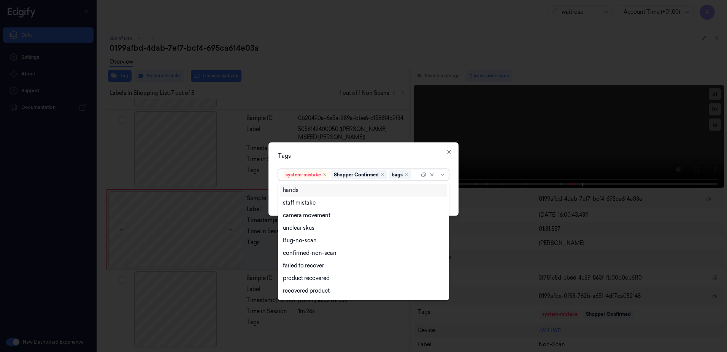
click at [367, 161] on div "Tags option bags, selected. 17 results available. Use Up and Down to choose opt…" at bounding box center [364, 178] width 190 height 73
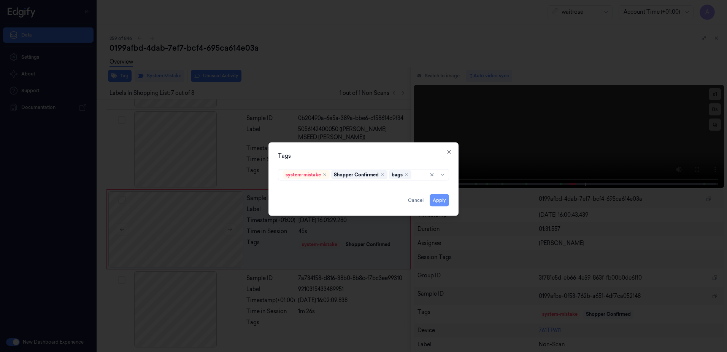
click at [434, 200] on button "Apply" at bounding box center [439, 200] width 19 height 12
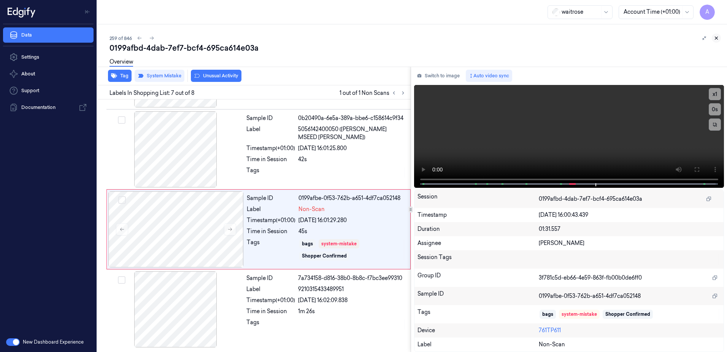
click at [713, 38] on button at bounding box center [716, 37] width 9 height 9
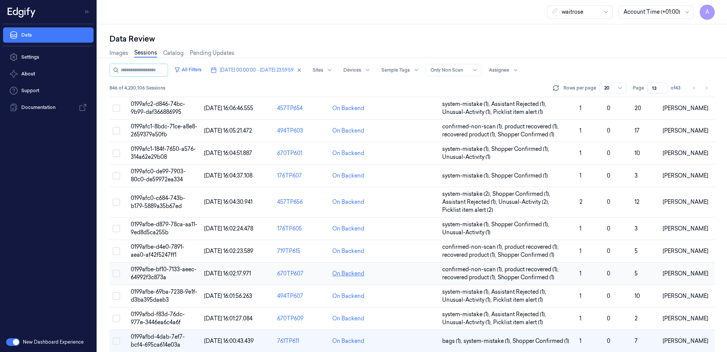
scroll to position [256, 0]
